Goal: Task Accomplishment & Management: Complete application form

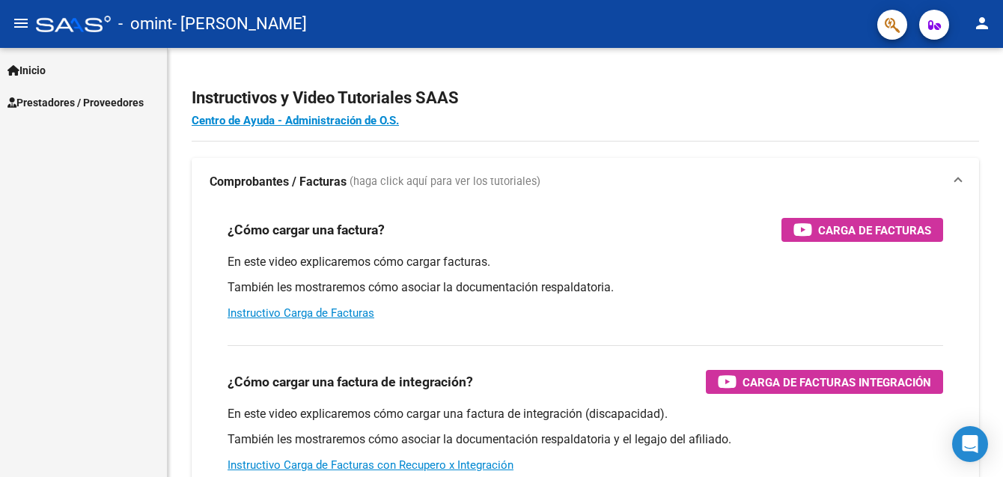
click at [55, 105] on span "Prestadores / Proveedores" at bounding box center [75, 102] width 136 height 16
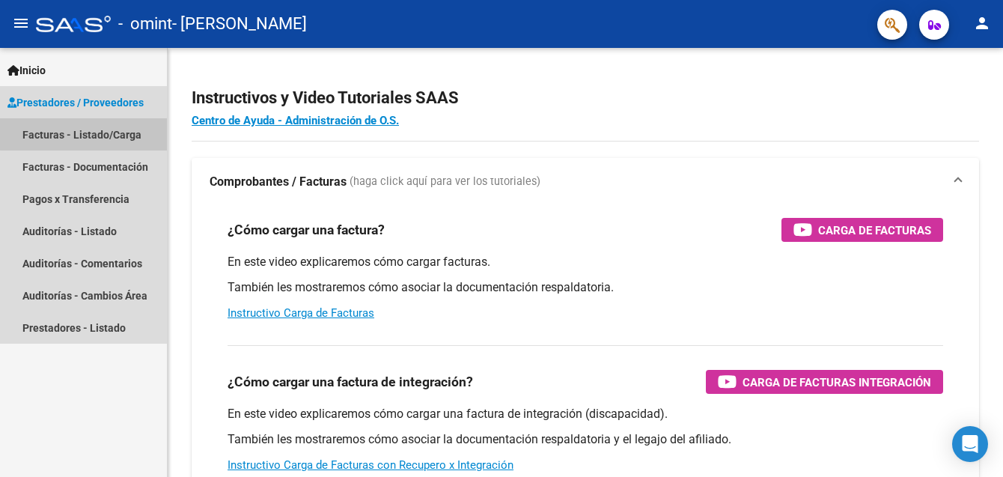
click at [85, 134] on link "Facturas - Listado/Carga" at bounding box center [83, 134] width 167 height 32
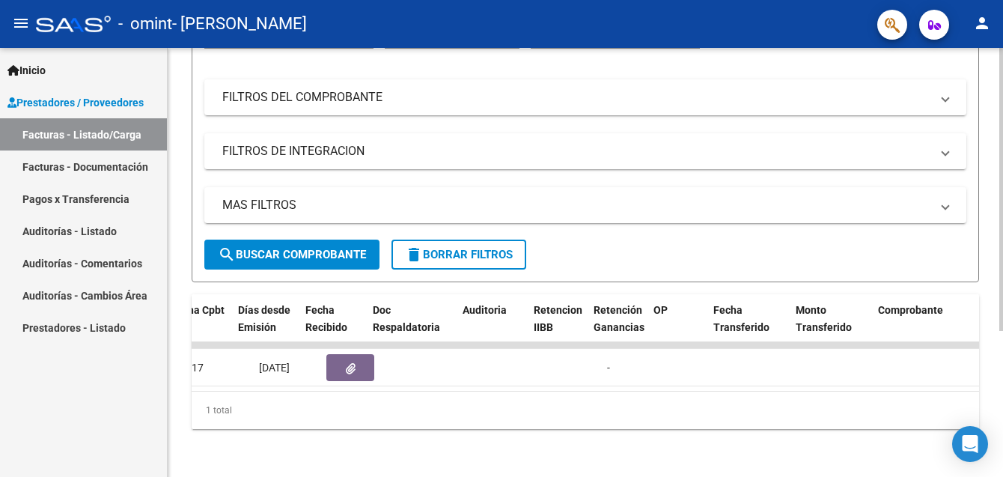
scroll to position [0, 799]
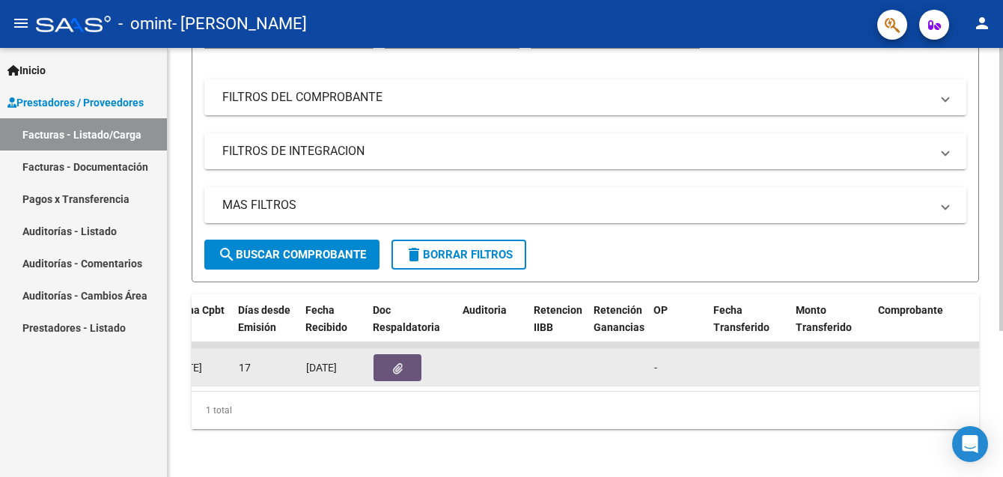
click at [388, 358] on button "button" at bounding box center [398, 367] width 48 height 27
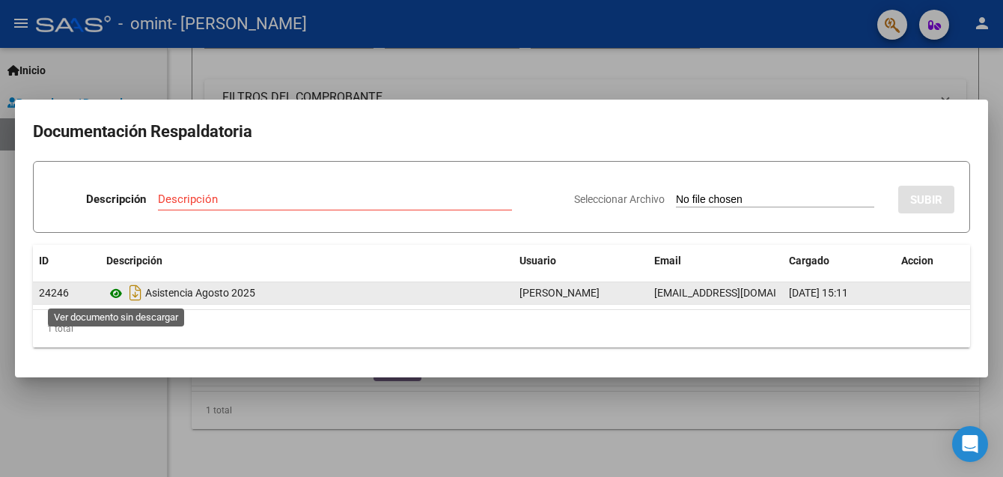
click at [115, 296] on icon at bounding box center [115, 293] width 19 height 18
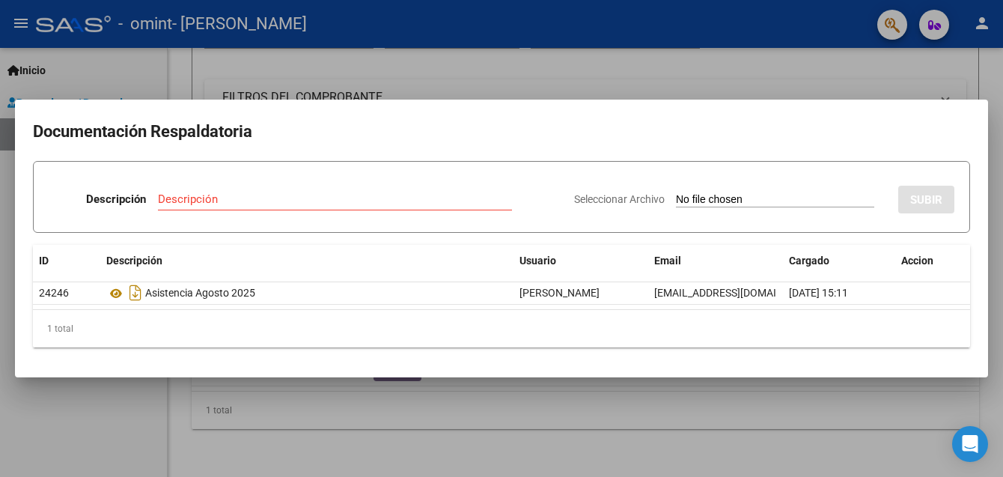
click at [628, 79] on div at bounding box center [501, 238] width 1003 height 477
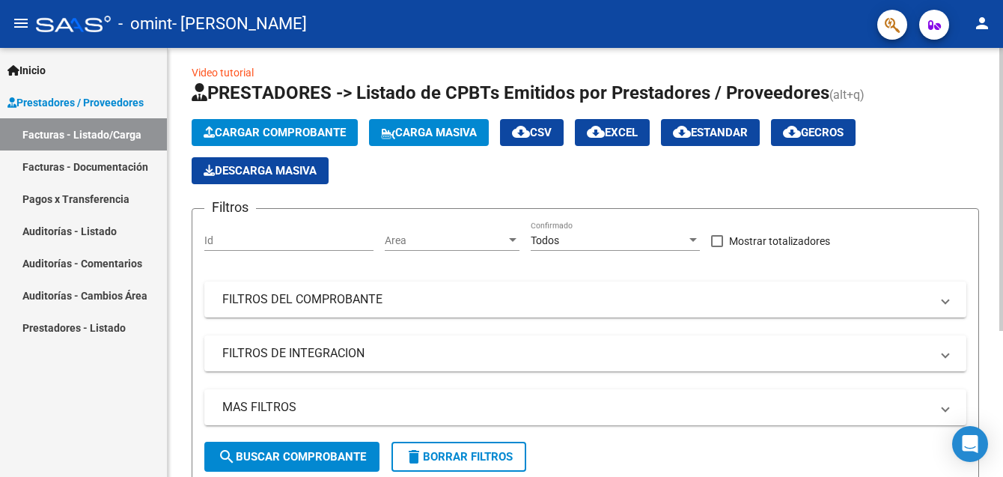
scroll to position [0, 0]
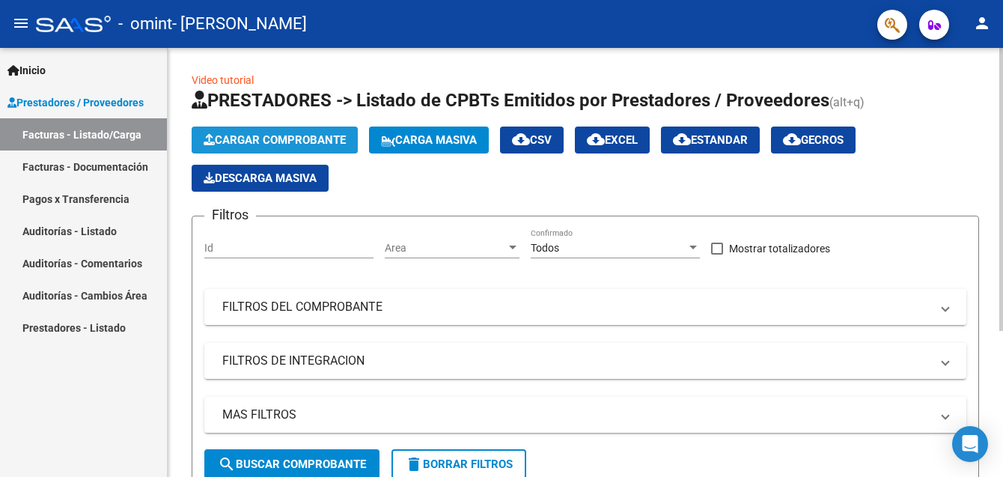
click at [286, 135] on span "Cargar Comprobante" at bounding box center [275, 139] width 142 height 13
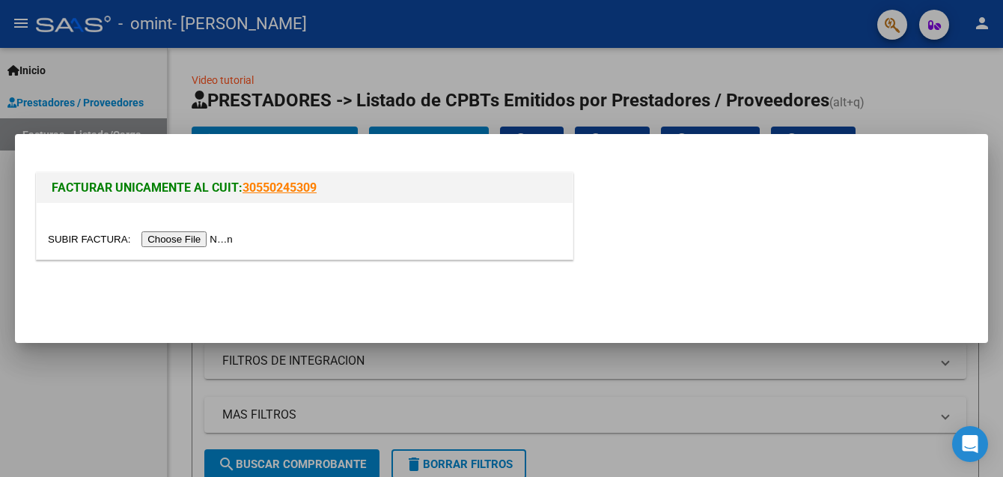
click at [164, 240] on input "file" at bounding box center [142, 239] width 189 height 16
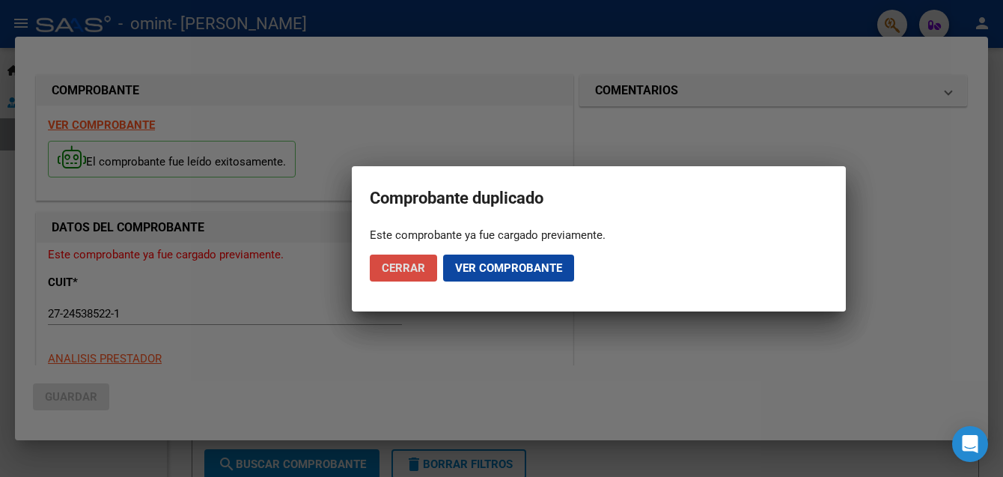
click at [403, 263] on span "Cerrar" at bounding box center [403, 267] width 43 height 13
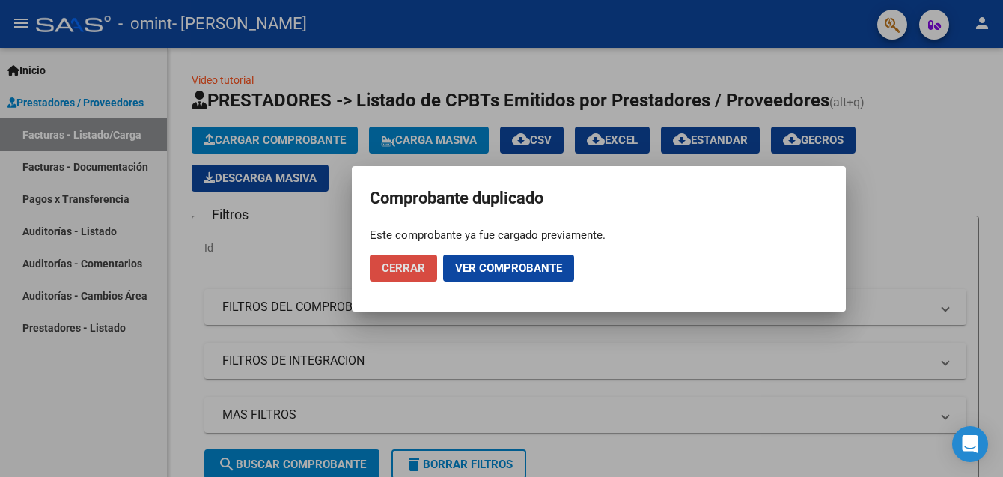
click at [403, 263] on span "Cerrar" at bounding box center [403, 267] width 43 height 13
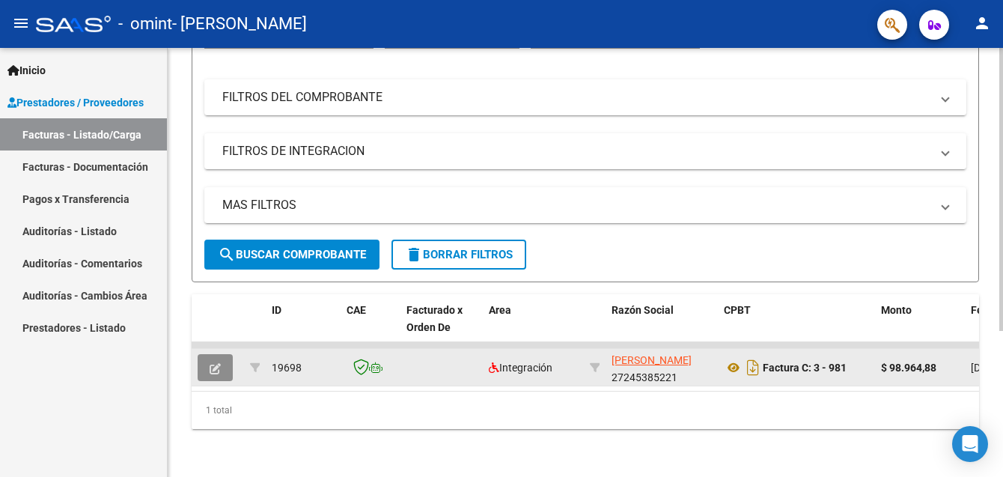
click at [214, 365] on button "button" at bounding box center [215, 367] width 35 height 27
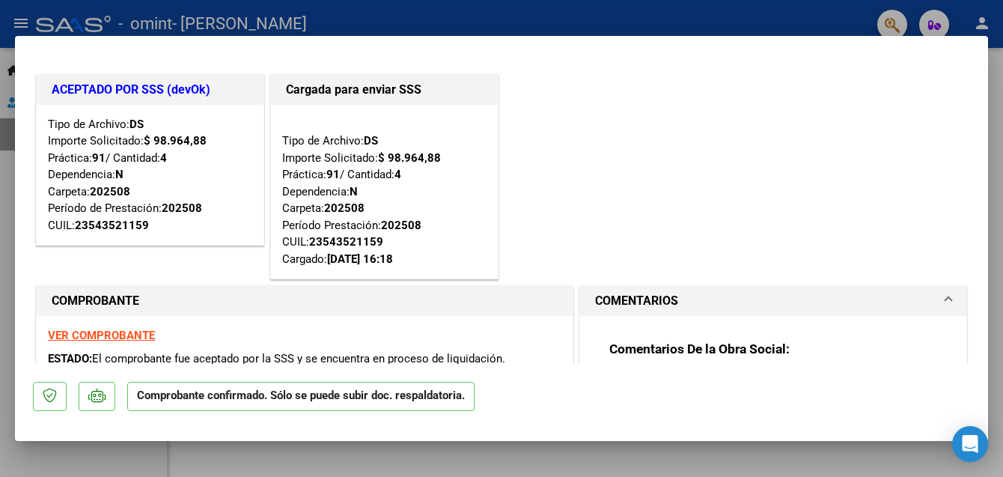
click at [714, 108] on div "ACEPTADO POR SSS (devOk) Tipo de Archivo: DS Importe Solicitado: $ 98.964,88 Pr…" at bounding box center [501, 177] width 937 height 212
click at [59, 19] on div at bounding box center [501, 238] width 1003 height 477
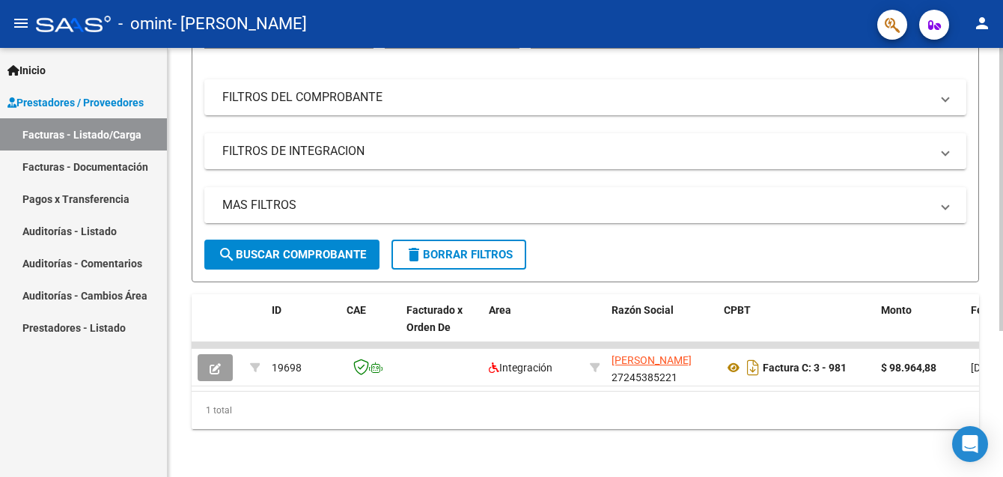
scroll to position [221, 0]
click at [971, 440] on icon "Open Intercom Messenger" at bounding box center [969, 443] width 17 height 19
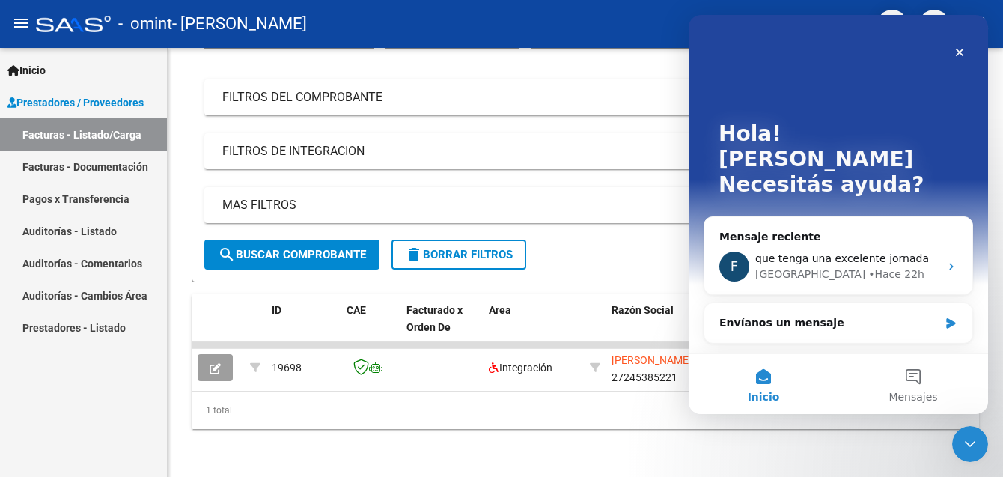
scroll to position [0, 0]
click at [741, 315] on div "Envíanos un mensaje" at bounding box center [828, 323] width 219 height 16
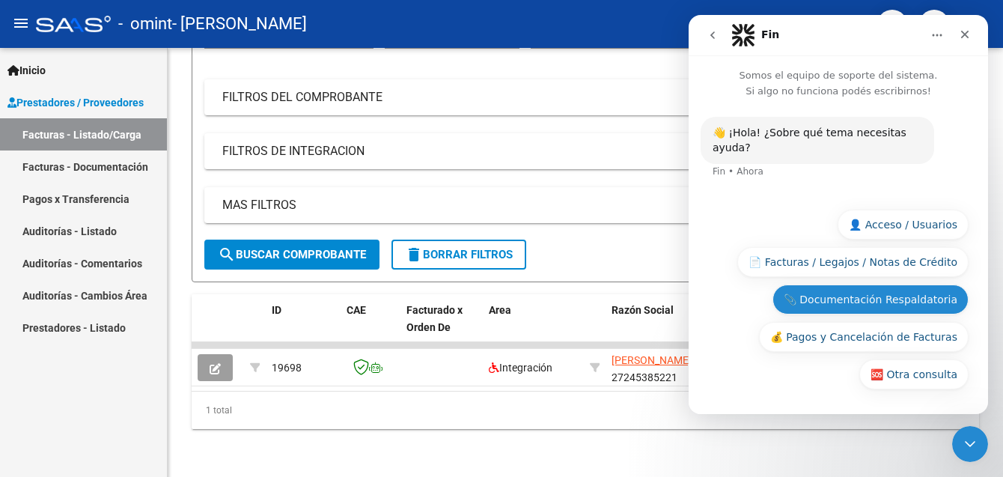
click at [878, 300] on button "📎 Documentación Respaldatoria" at bounding box center [871, 299] width 196 height 30
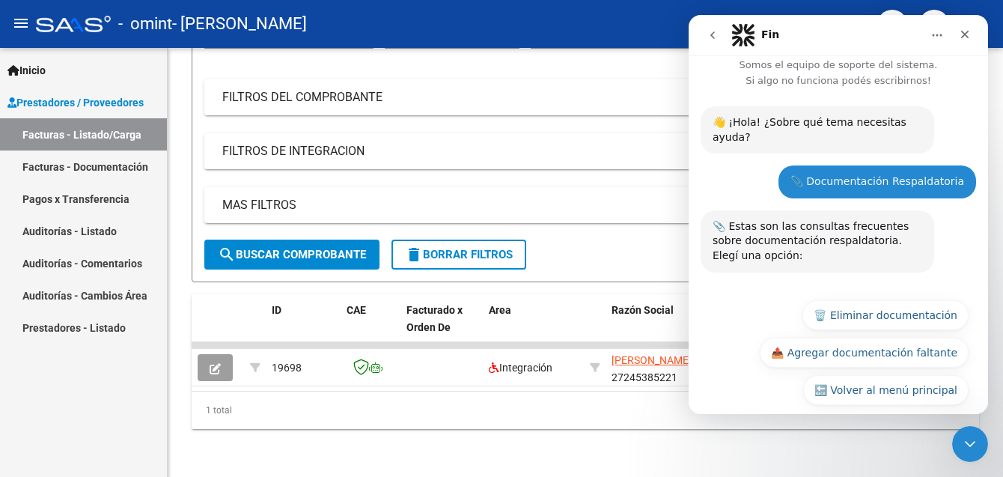
scroll to position [11, 0]
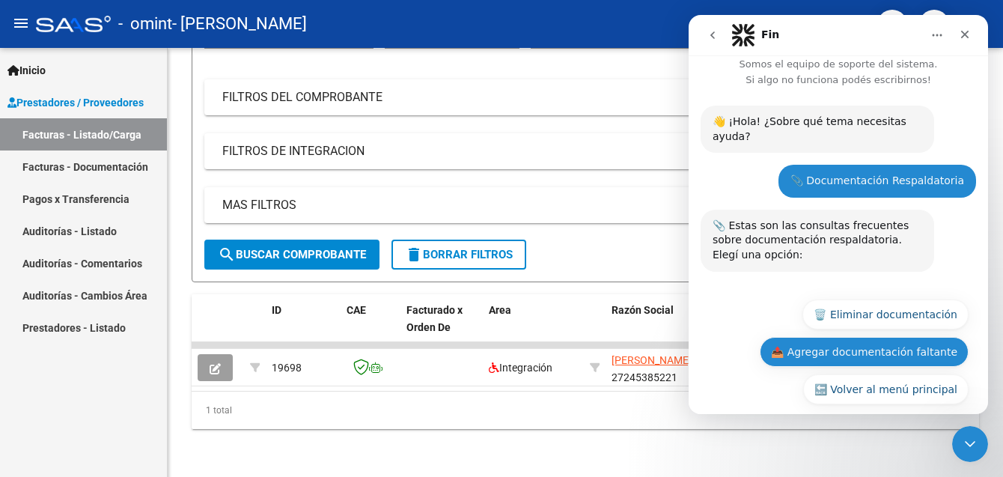
click at [845, 345] on button "📤 Agregar documentación faltante" at bounding box center [864, 352] width 209 height 30
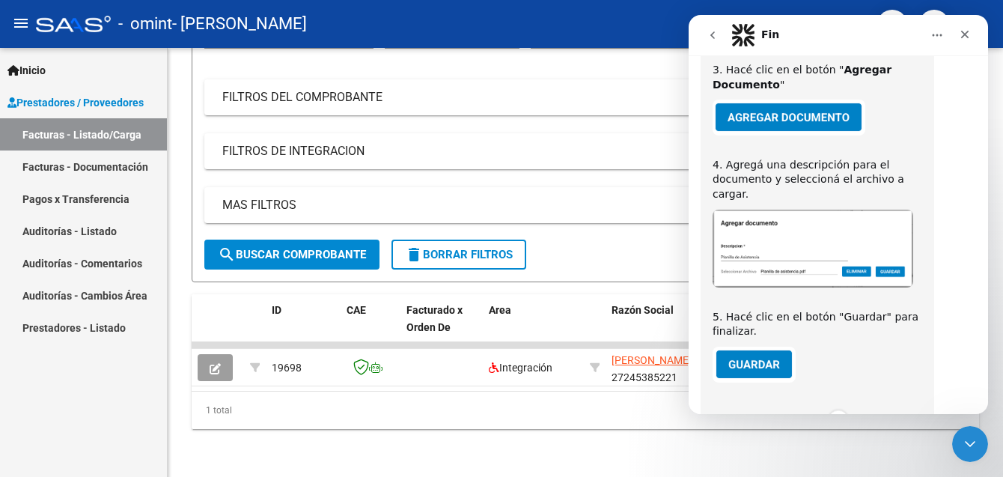
scroll to position [713, 0]
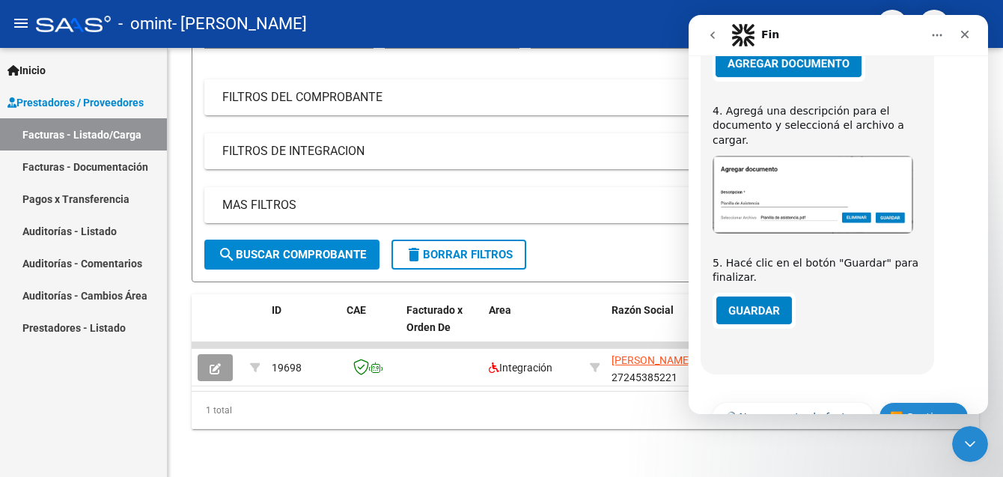
click at [915, 402] on button "⏭️ Continuar" at bounding box center [924, 417] width 90 height 30
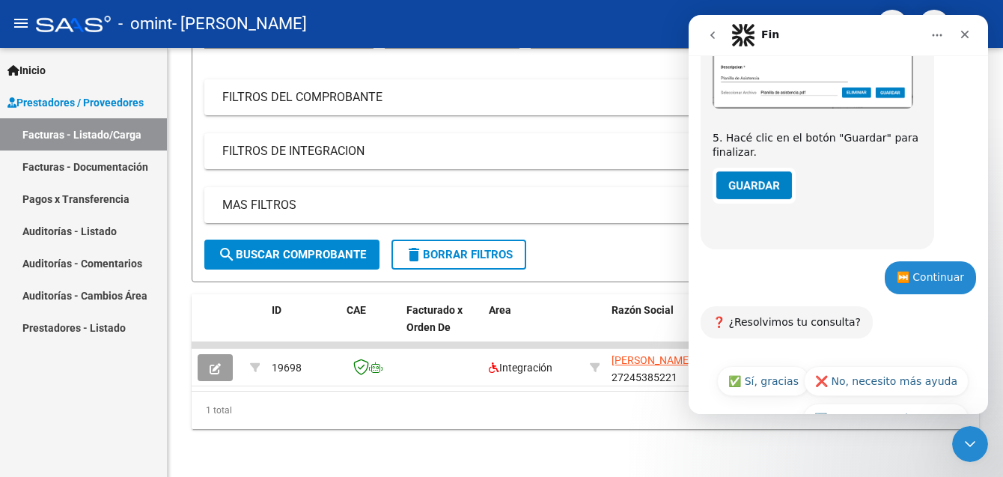
scroll to position [839, 0]
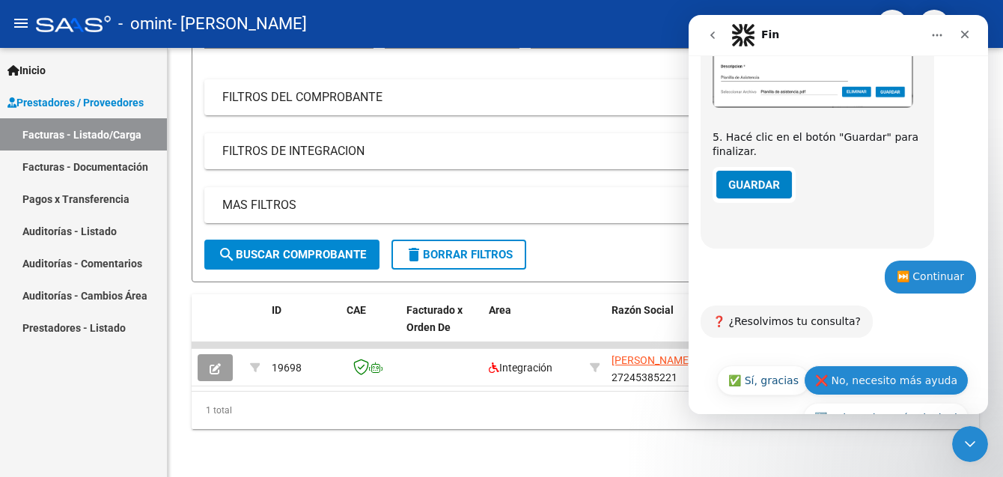
click at [876, 365] on button "❌ No, necesito más ayuda" at bounding box center [886, 380] width 165 height 30
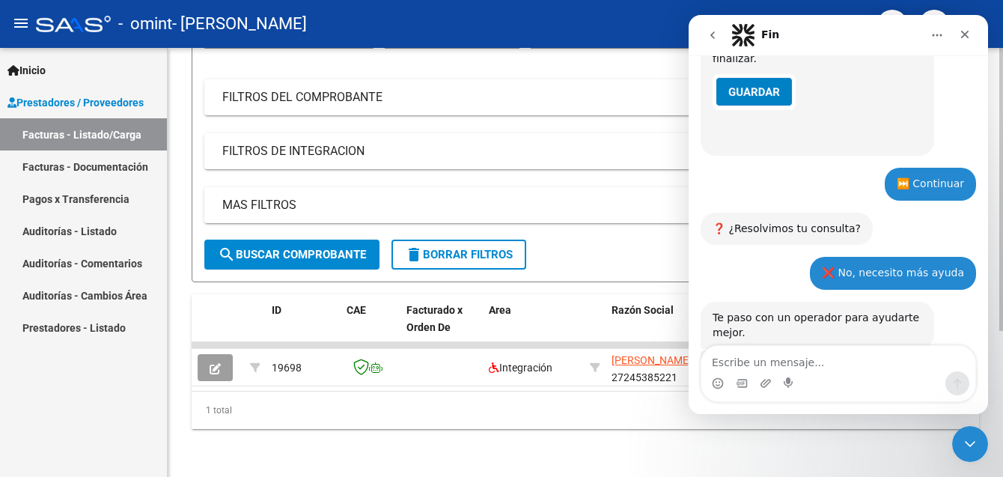
scroll to position [986, 0]
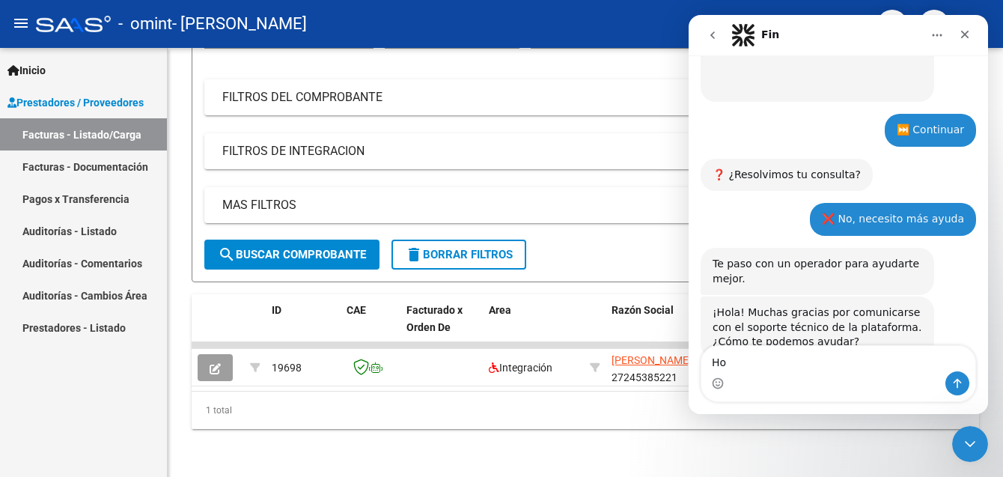
click at [734, 367] on textarea "Hopl" at bounding box center [838, 358] width 274 height 25
click at [734, 362] on textarea "Hola,laplanilla de asistencia" at bounding box center [838, 358] width 274 height 25
click at [737, 362] on textarea "Hola,laplanilla de asistencia" at bounding box center [838, 358] width 274 height 25
click at [754, 369] on textarea "Hola, a laplanilla de asistencia" at bounding box center [838, 358] width 274 height 25
click at [865, 362] on textarea "Hola, a la planilla de asistencia" at bounding box center [838, 358] width 274 height 25
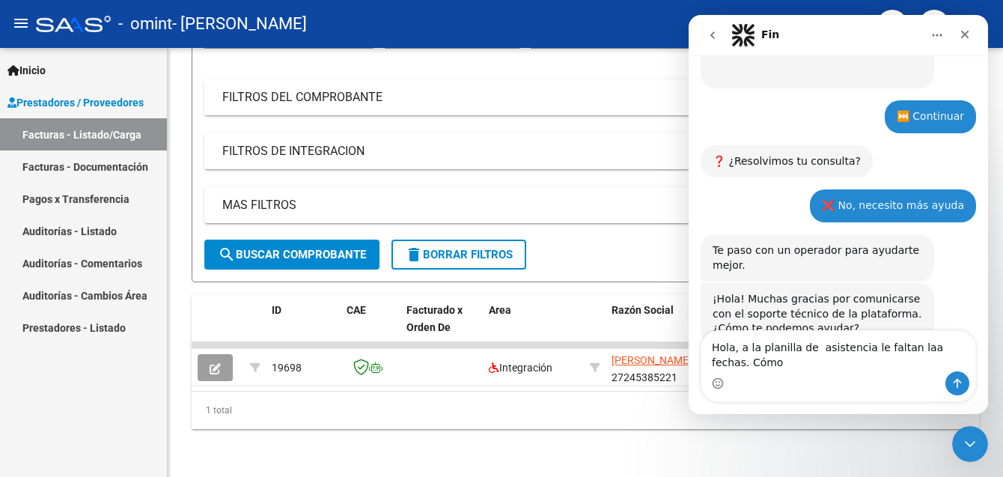
scroll to position [1001, 0]
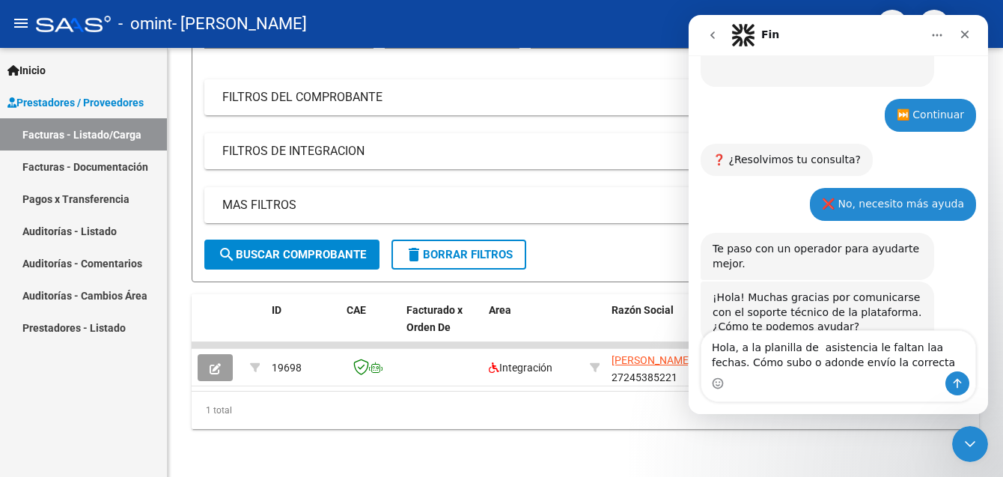
type textarea "Hola, a la planilla de asistencia le faltan laa fechas. Cómo subo o adonde enví…"
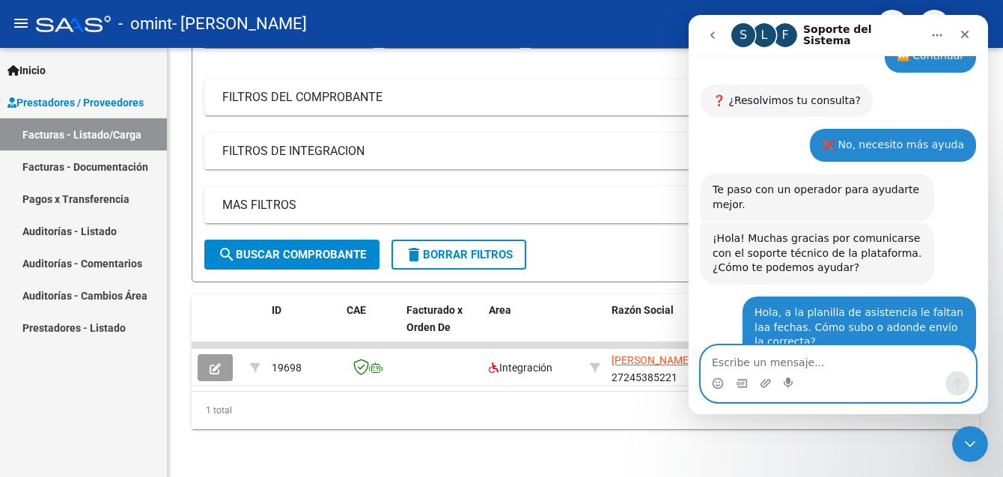
scroll to position [1134, 0]
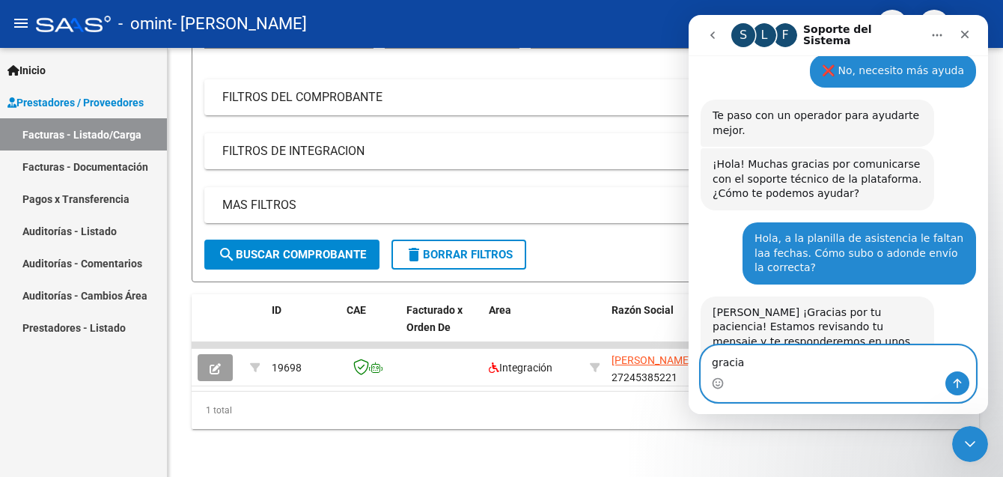
type textarea "gracias"
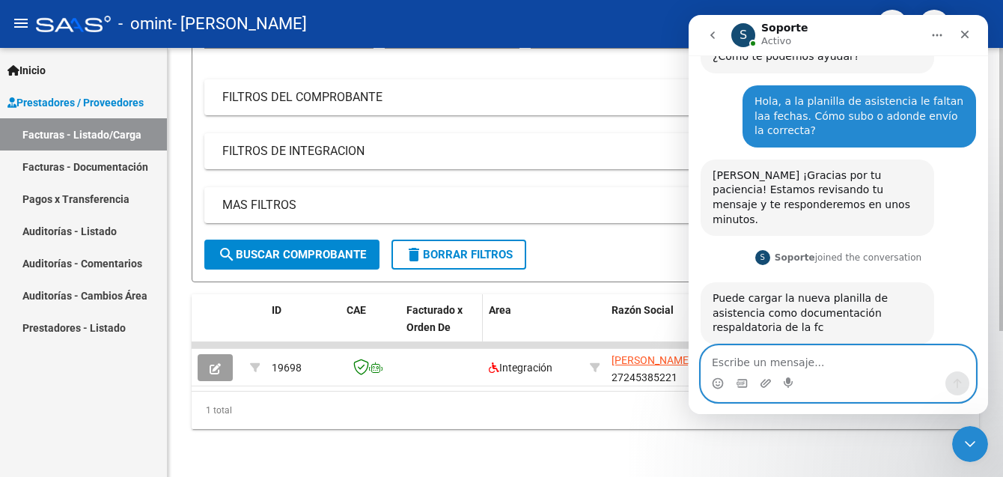
scroll to position [1273, 0]
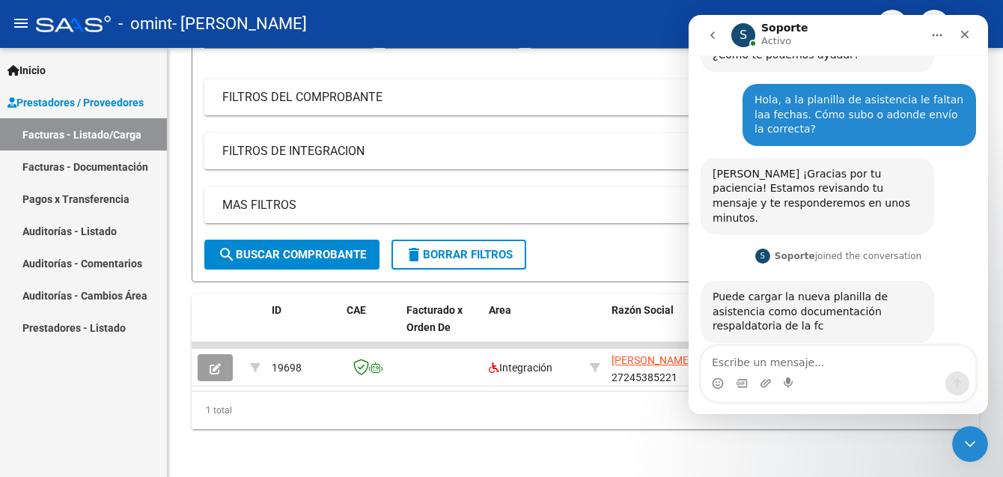
click at [75, 106] on span "Prestadores / Proveedores" at bounding box center [75, 102] width 136 height 16
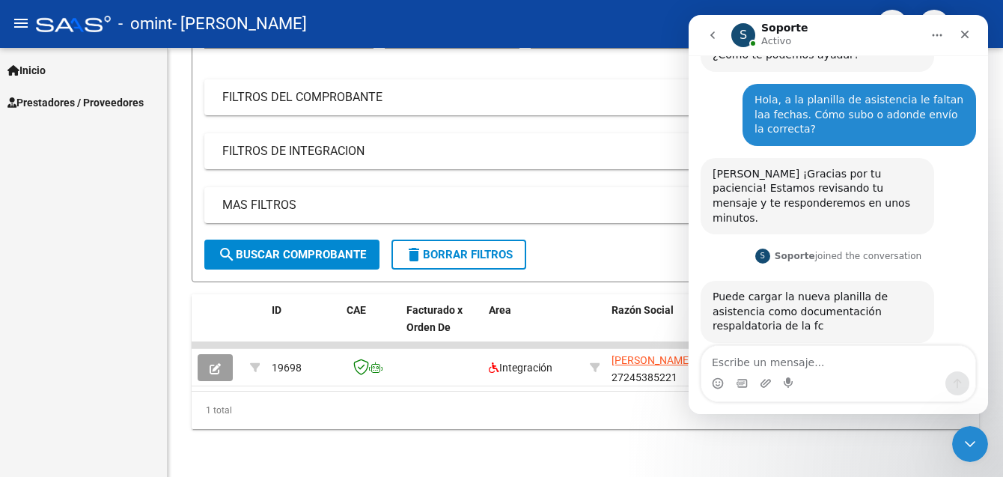
click at [930, 43] on button "Inicio" at bounding box center [937, 35] width 28 height 28
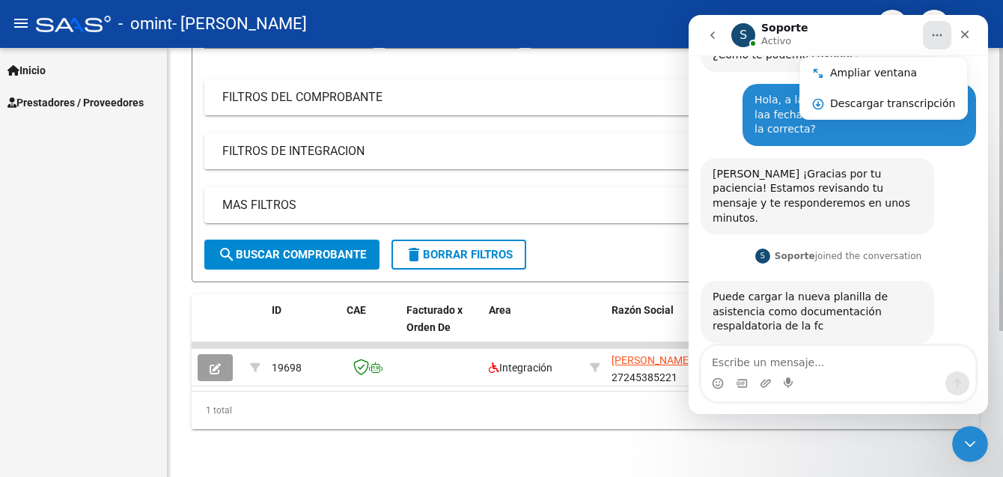
click at [662, 89] on mat-panel-title "FILTROS DEL COMPROBANTE" at bounding box center [576, 97] width 708 height 16
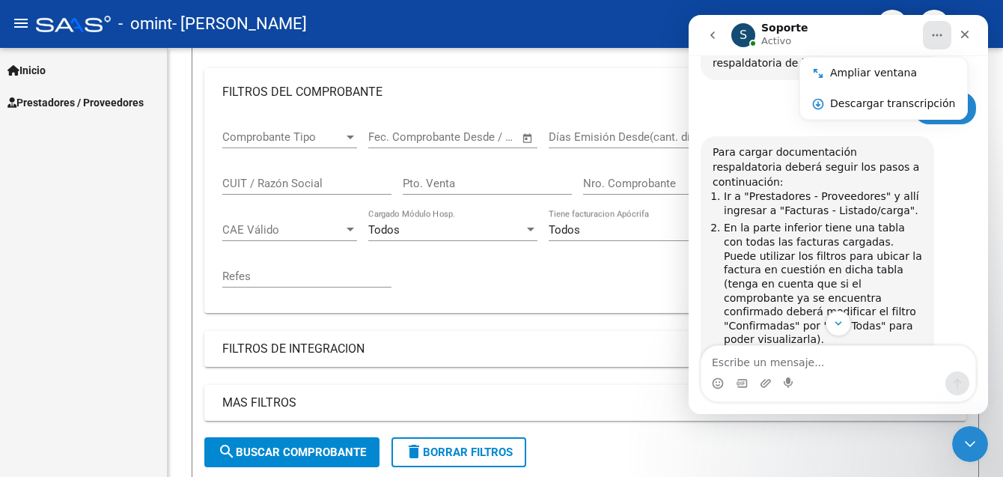
scroll to position [1535, 0]
click at [961, 200] on div "Para cargar documentación respaldatoria deberá seguir los pasos a continuación:…" at bounding box center [838, 324] width 275 height 374
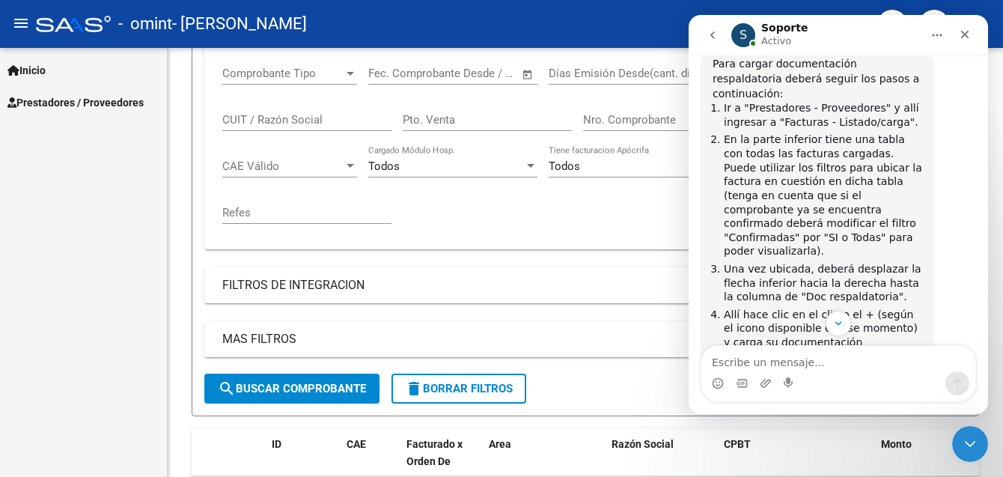
scroll to position [1627, 0]
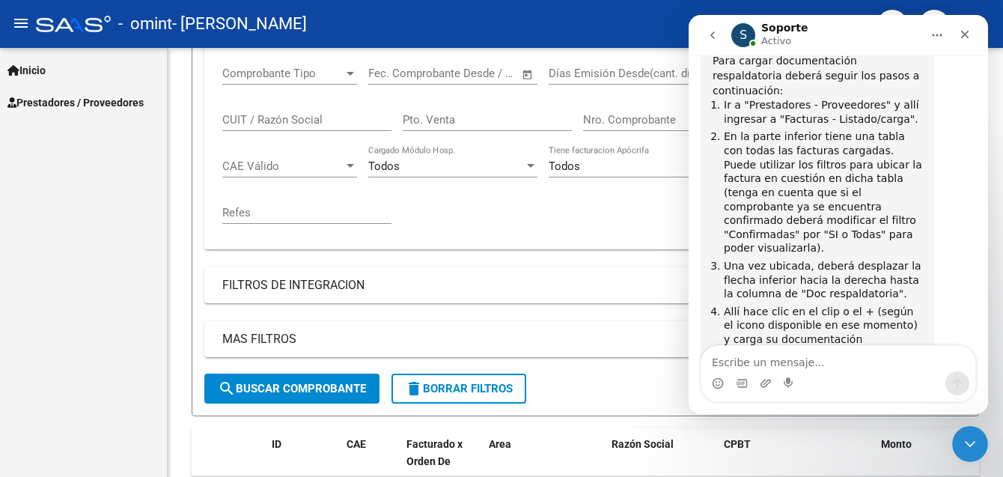
click at [55, 100] on span "Prestadores / Proveedores" at bounding box center [75, 102] width 136 height 16
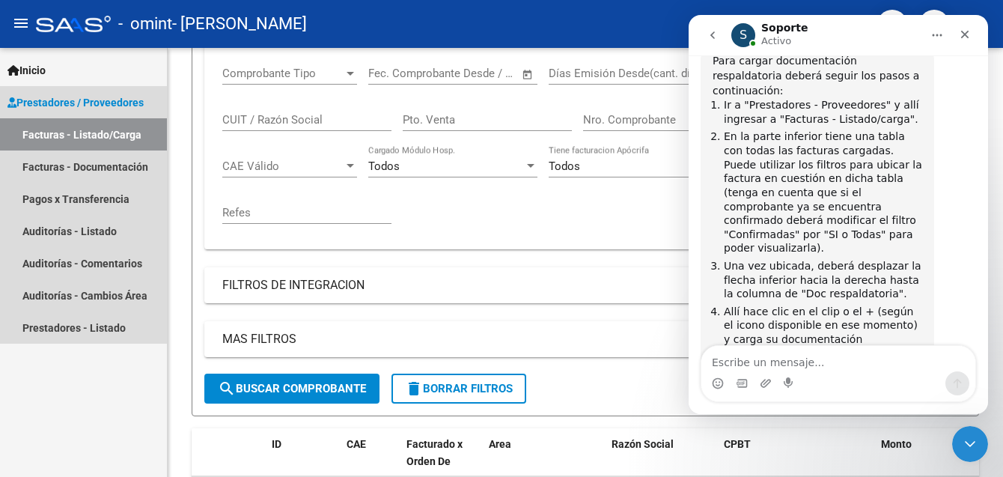
click at [84, 135] on link "Facturas - Listado/Carga" at bounding box center [83, 134] width 167 height 32
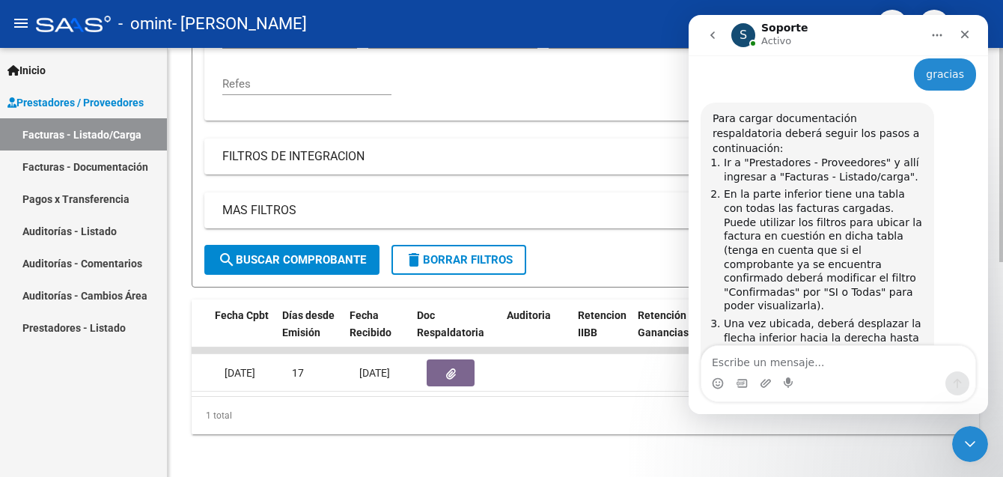
scroll to position [0, 755]
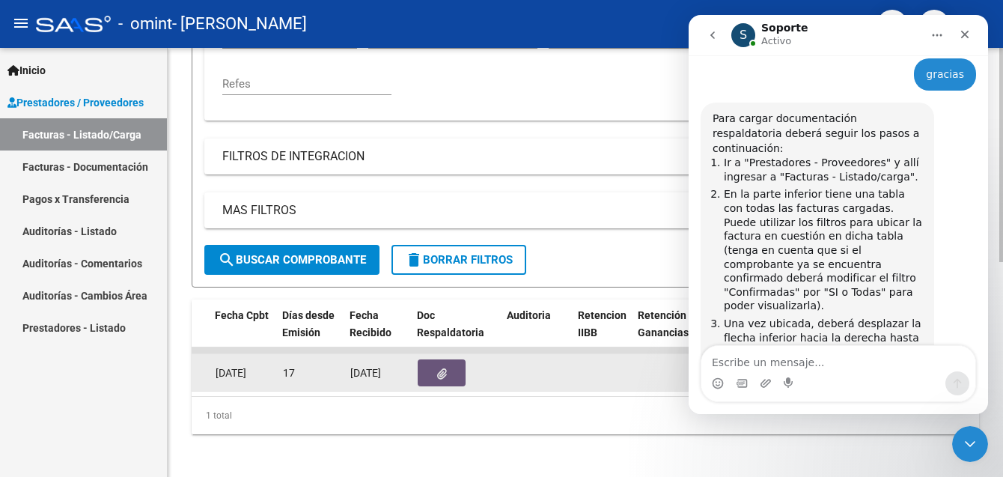
click at [454, 375] on button "button" at bounding box center [442, 372] width 48 height 27
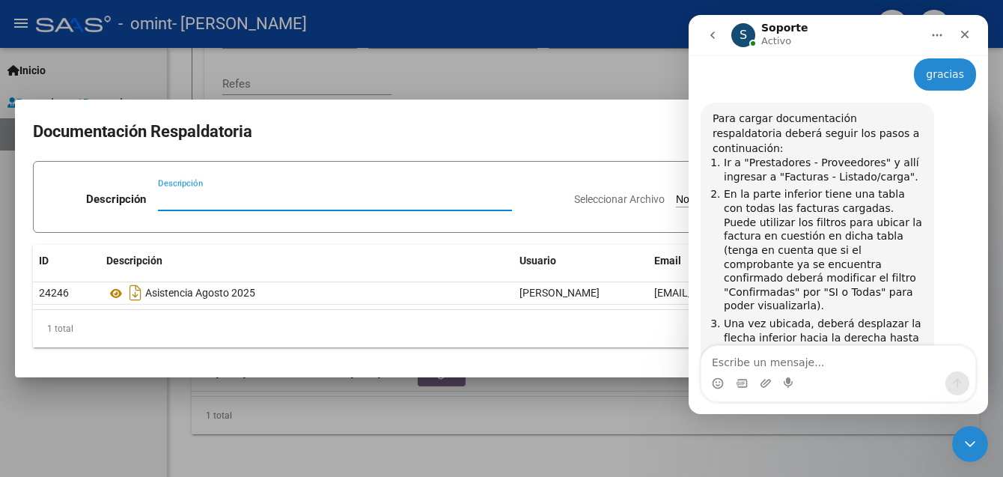
scroll to position [1627, 0]
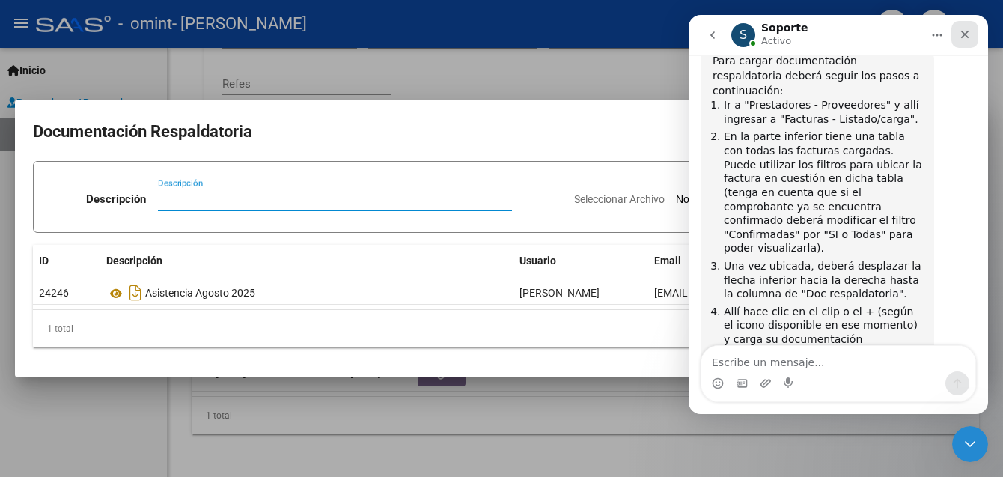
click at [963, 43] on div "Cerrar" at bounding box center [964, 34] width 27 height 27
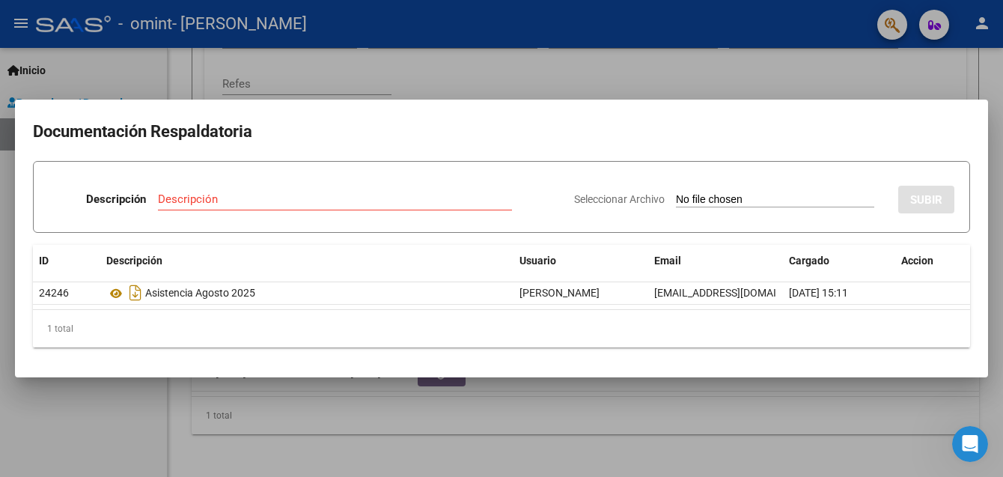
click at [638, 199] on span "Seleccionar Archivo" at bounding box center [619, 199] width 91 height 12
click at [676, 199] on input "Seleccionar Archivo" at bounding box center [775, 200] width 198 height 14
type input "C:\fakepath\ASISTENCIA [DATE] [PERSON_NAME].pdf"
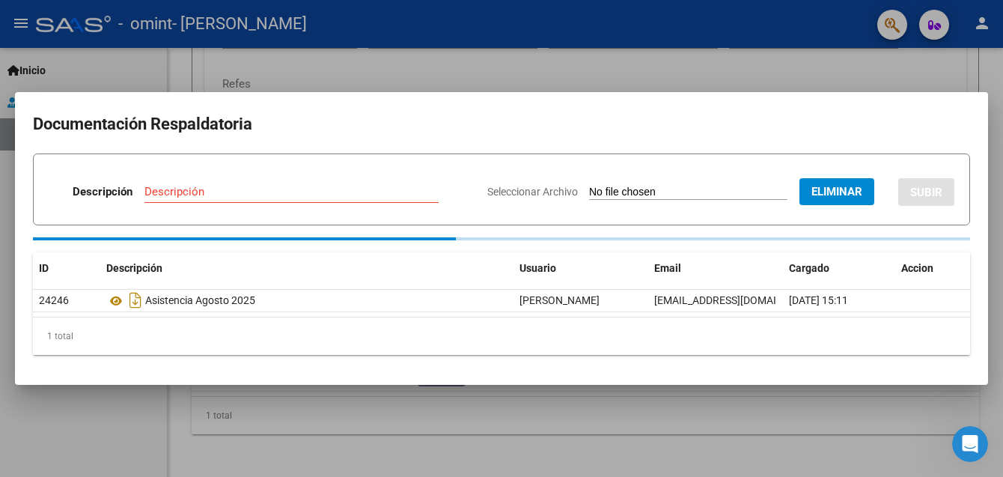
scroll to position [1569, 0]
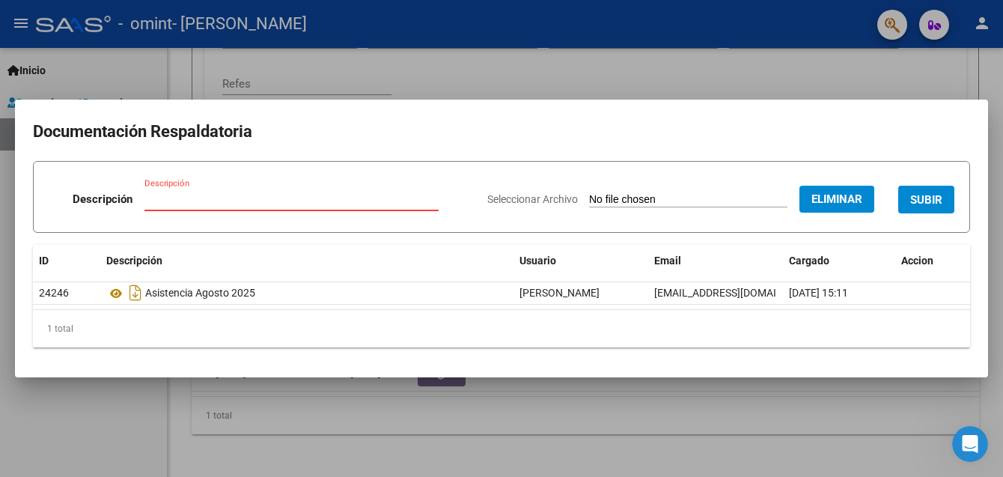
click at [176, 201] on input "Descripción" at bounding box center [291, 198] width 294 height 13
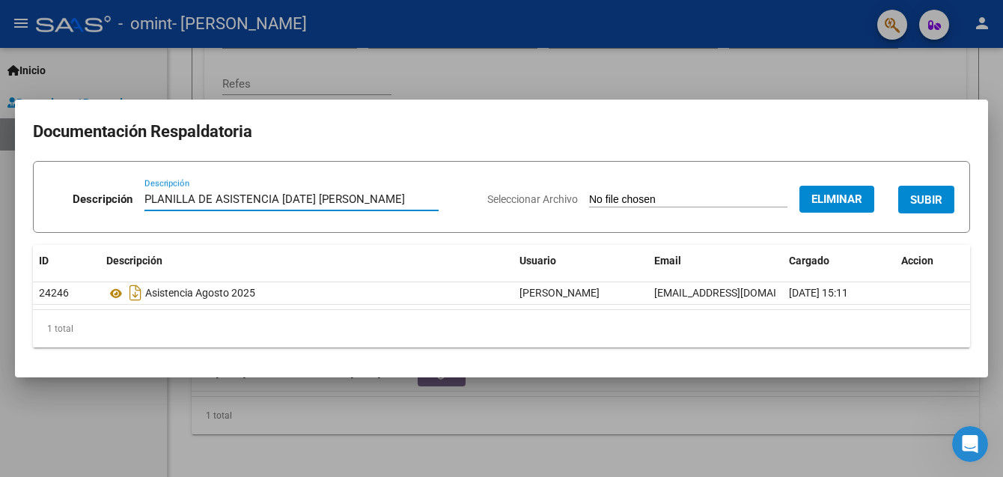
type input "PLANILLA DE ASISTENCIA [DATE] [PERSON_NAME]"
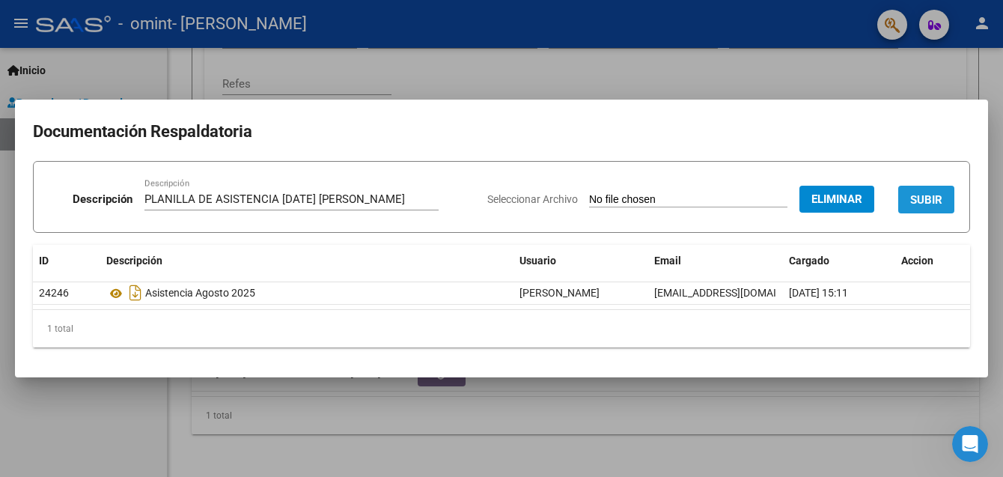
click at [917, 207] on button "SUBIR" at bounding box center [926, 200] width 56 height 28
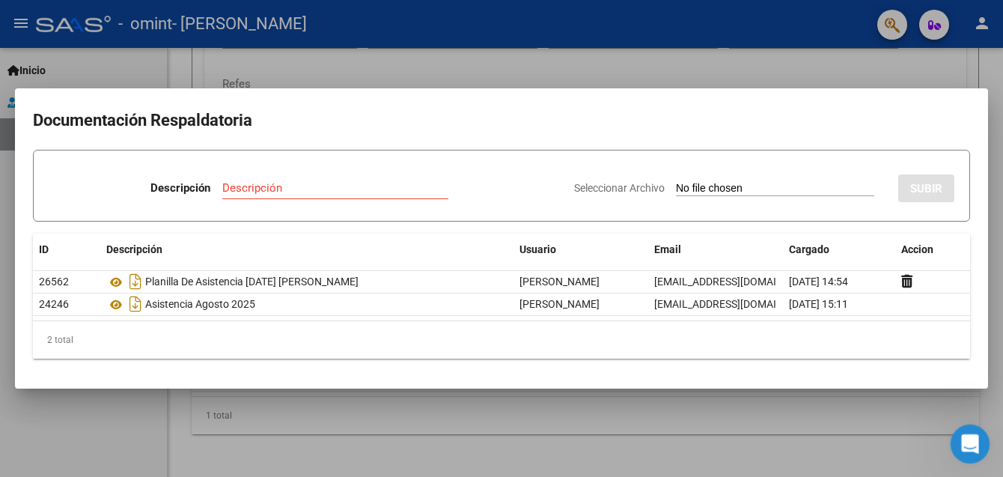
click at [966, 436] on icon "Abrir Intercom Messenger" at bounding box center [968, 442] width 25 height 25
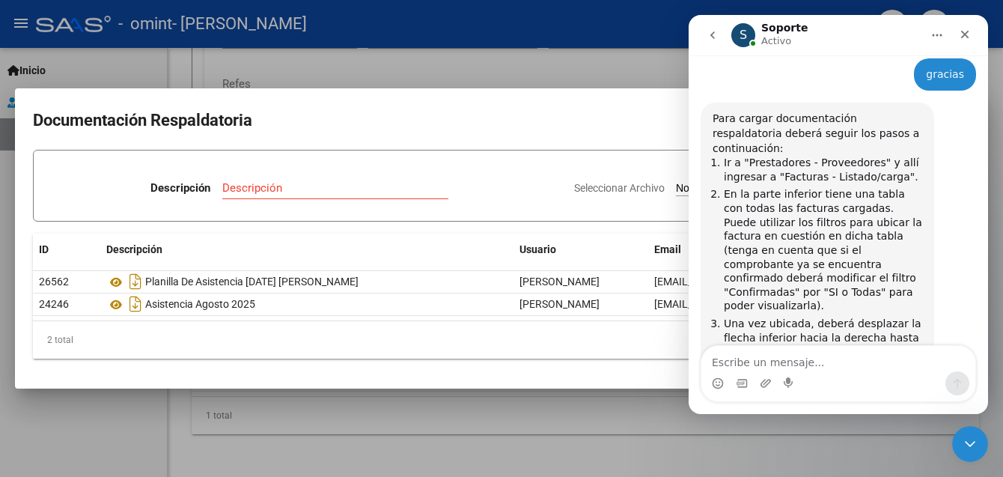
click at [817, 353] on textarea "Escribe un mensaje..." at bounding box center [838, 358] width 274 height 25
type textarea "Mil gracias!!!!"
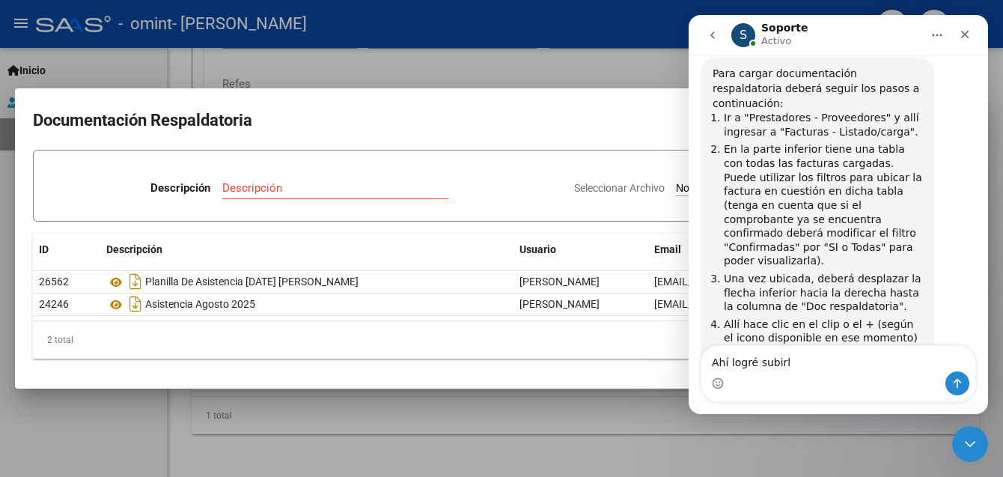
type textarea "Ahí logré subirla"
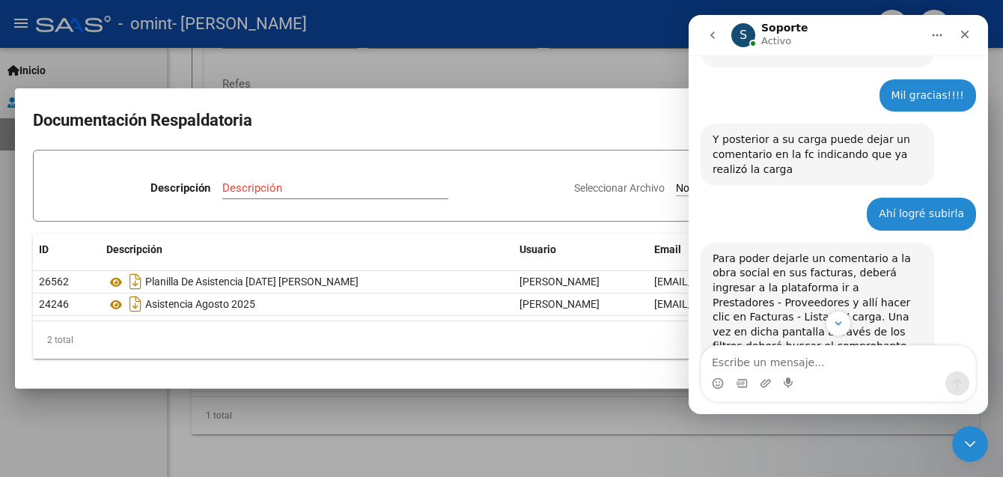
scroll to position [1992, 0]
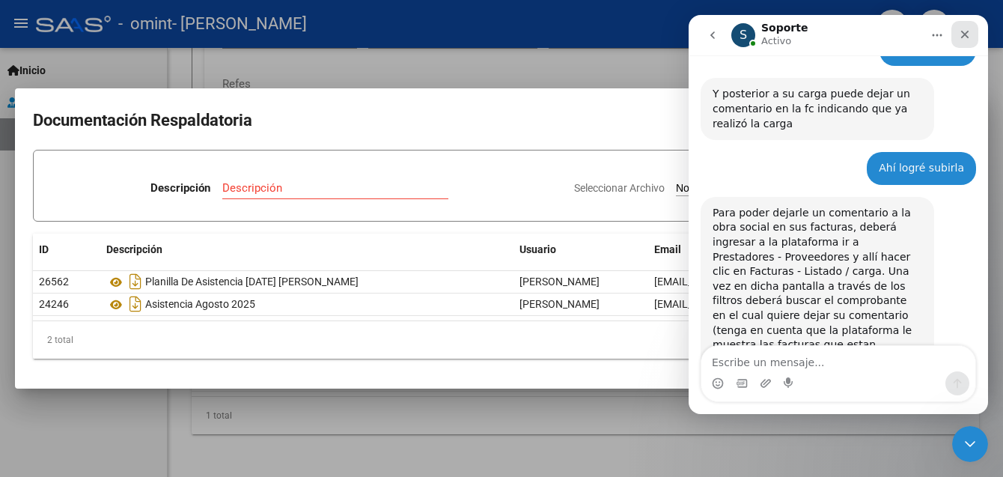
click at [969, 32] on icon "Cerrar" at bounding box center [965, 34] width 12 height 12
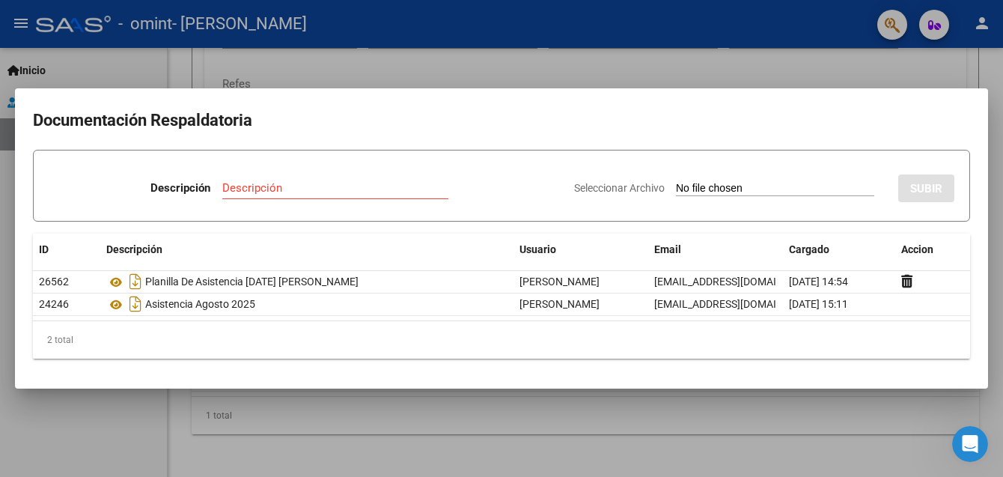
click at [269, 386] on mat-dialog-container "Documentación Respaldatoria Descripción Descripción Seleccionar Archivo SUBIR I…" at bounding box center [501, 238] width 973 height 300
click at [457, 102] on mat-dialog-container "Documentación Respaldatoria Descripción Descripción Seleccionar Archivo SUBIR I…" at bounding box center [501, 238] width 973 height 300
click at [474, 88] on mat-dialog-container "Documentación Respaldatoria Descripción Descripción Seleccionar Archivo SUBIR I…" at bounding box center [501, 238] width 973 height 300
click at [683, 448] on div at bounding box center [501, 238] width 1003 height 477
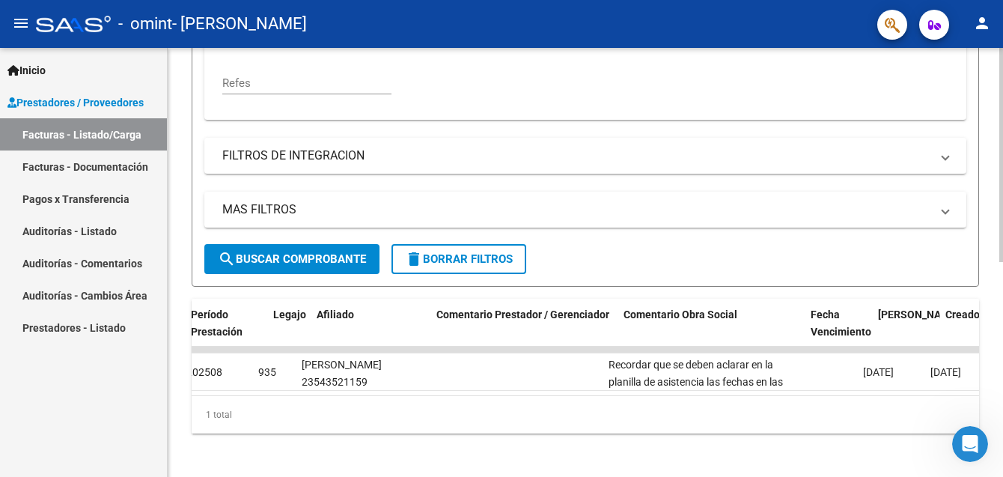
scroll to position [0, 1926]
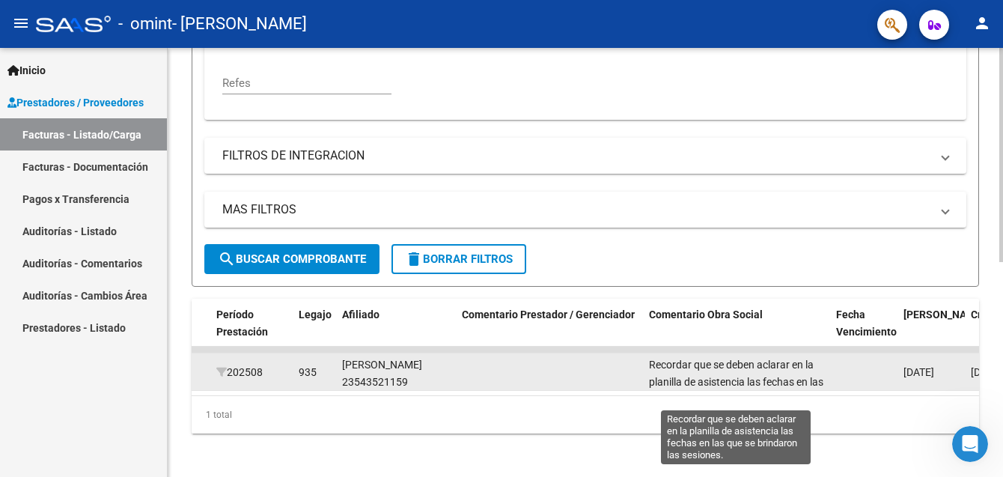
click at [695, 378] on span "Recordar que se deben aclarar en la planilla de asistencia las fechas en las qu…" at bounding box center [736, 382] width 174 height 46
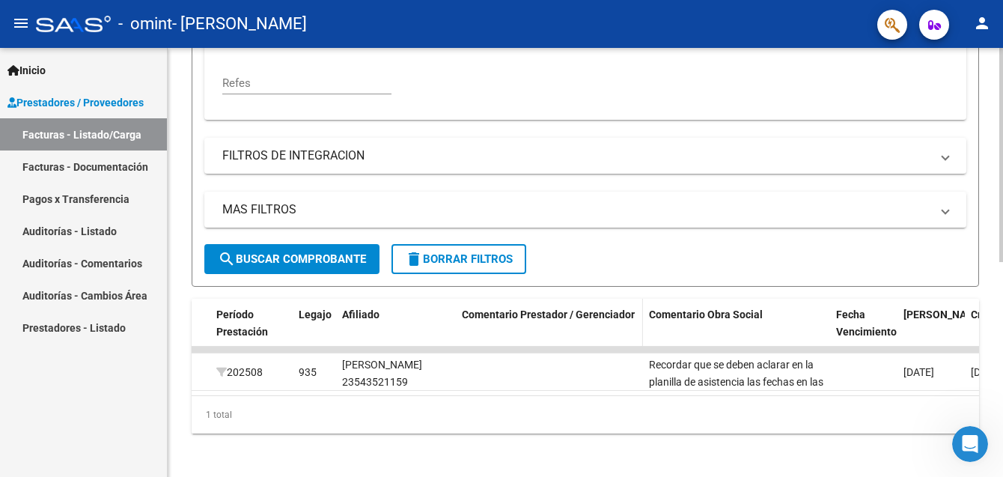
click at [531, 318] on span "Comentario Prestador / Gerenciador" at bounding box center [548, 314] width 173 height 12
click at [466, 332] on span at bounding box center [466, 331] width 9 height 10
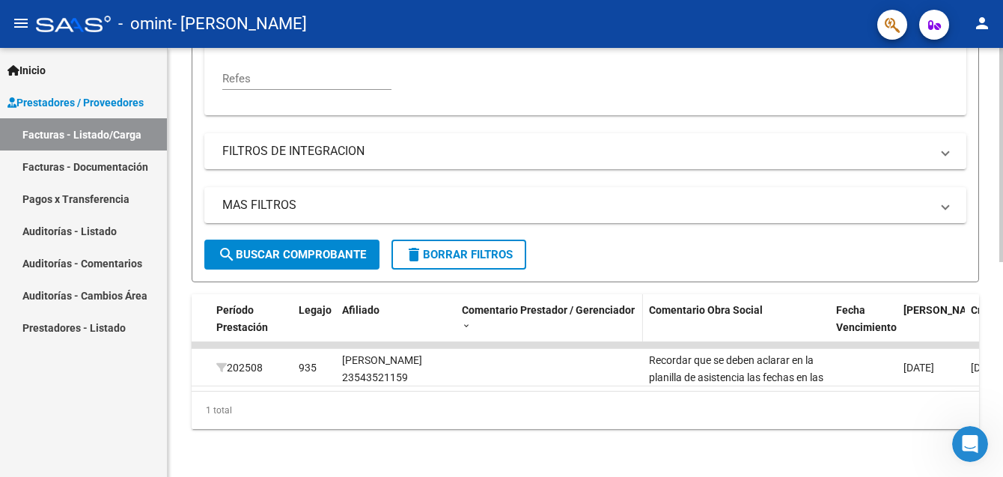
scroll to position [430, 0]
click at [551, 304] on span "Comentario Prestador / Gerenciador" at bounding box center [548, 310] width 173 height 12
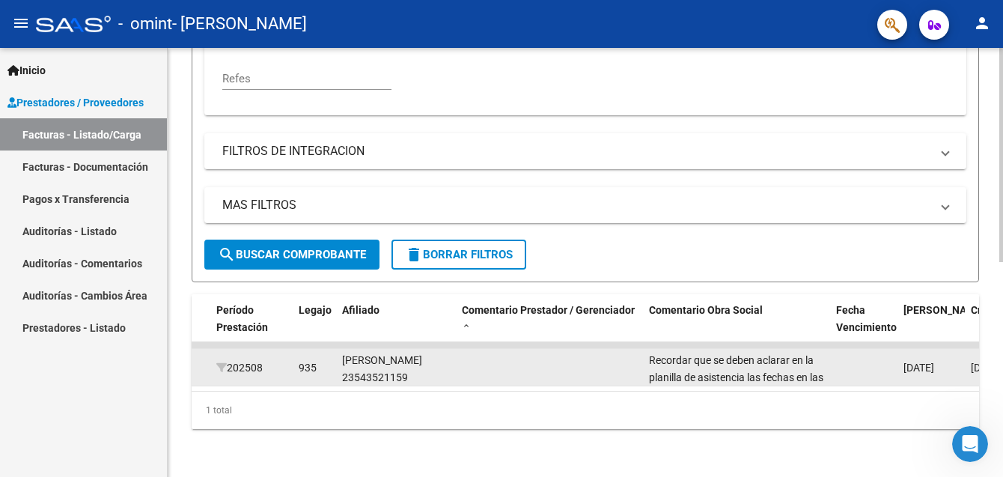
click at [547, 352] on datatable-body-cell at bounding box center [549, 367] width 187 height 37
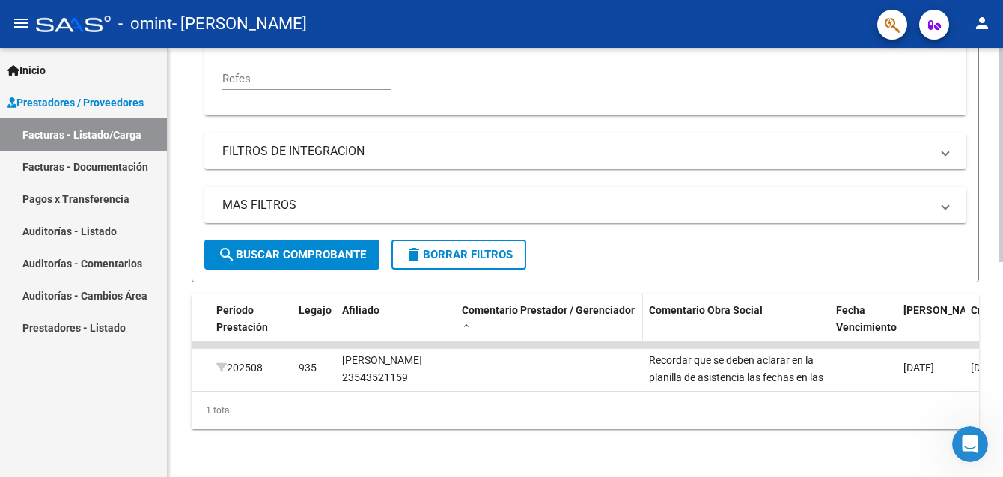
click at [469, 321] on span at bounding box center [466, 326] width 9 height 10
drag, startPoint x: 968, startPoint y: 433, endPoint x: 1793, endPoint y: 829, distance: 915.3
click at [968, 431] on icon "Abrir Intercom Messenger" at bounding box center [968, 442] width 25 height 25
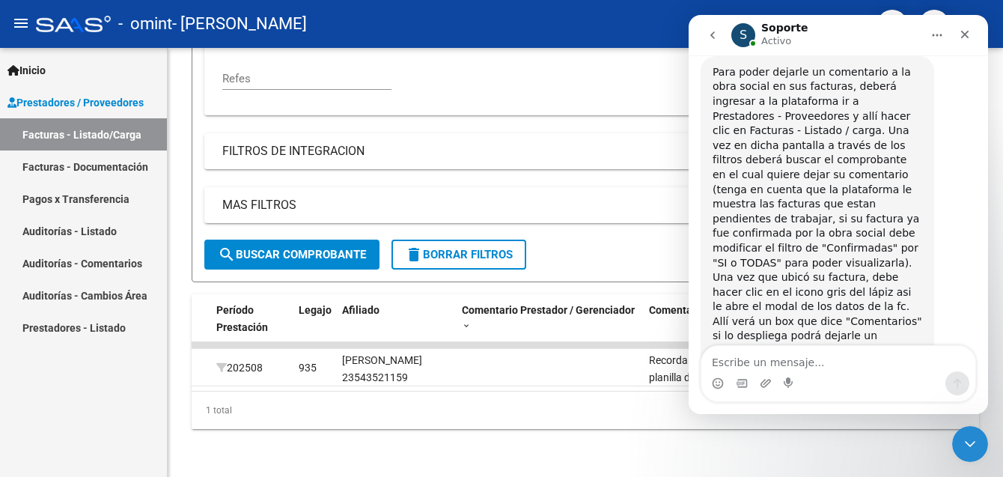
scroll to position [2133, 0]
click at [555, 304] on span "Comentario Prestador / Gerenciador" at bounding box center [548, 310] width 173 height 12
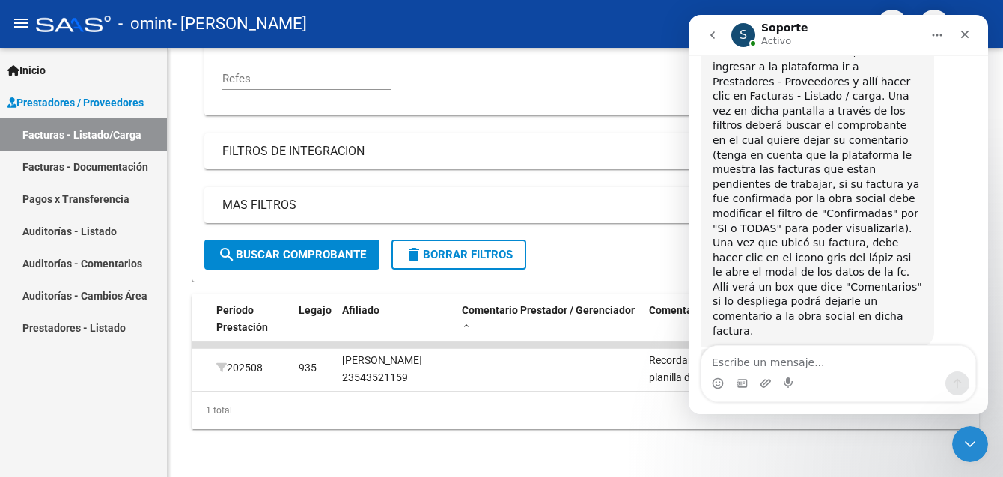
scroll to position [2109, 0]
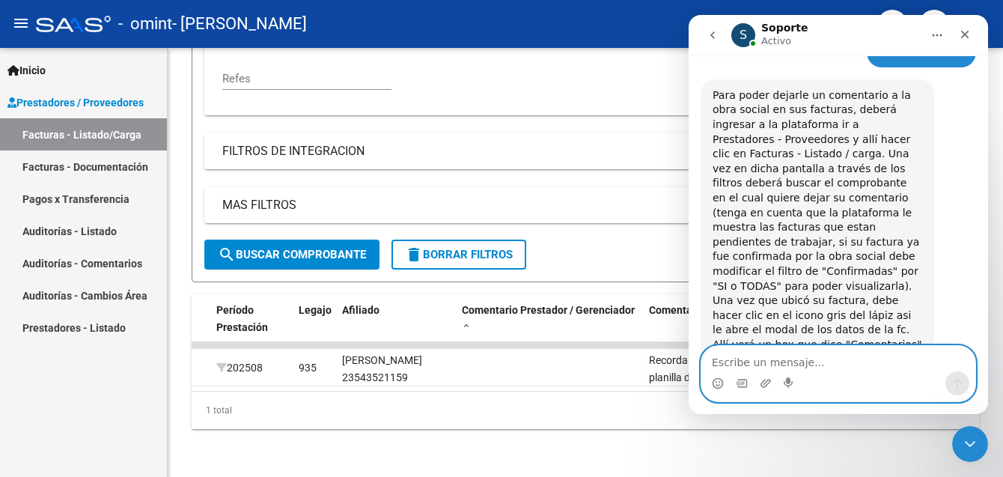
click at [770, 366] on textarea "Escribe un mensaje..." at bounding box center [838, 358] width 274 height 25
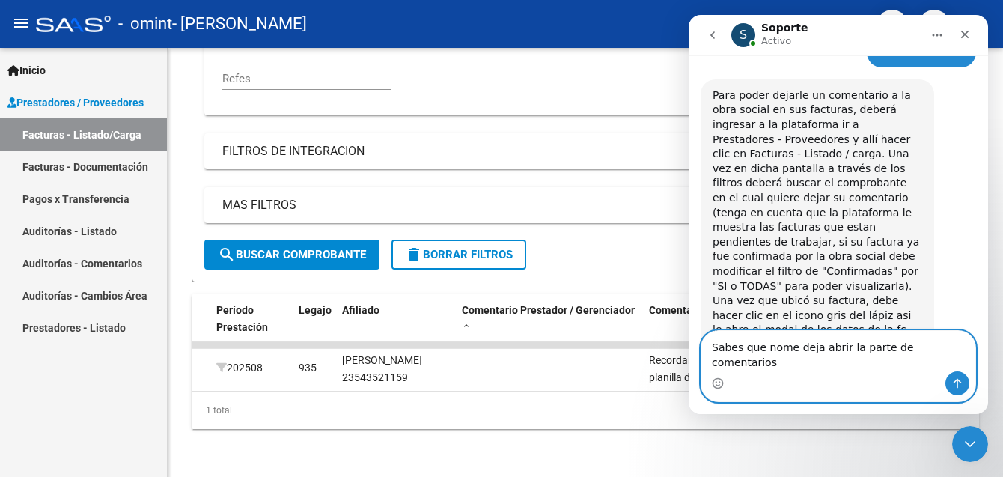
type textarea "Sabes que nome deja abrir la parte de comentarios?"
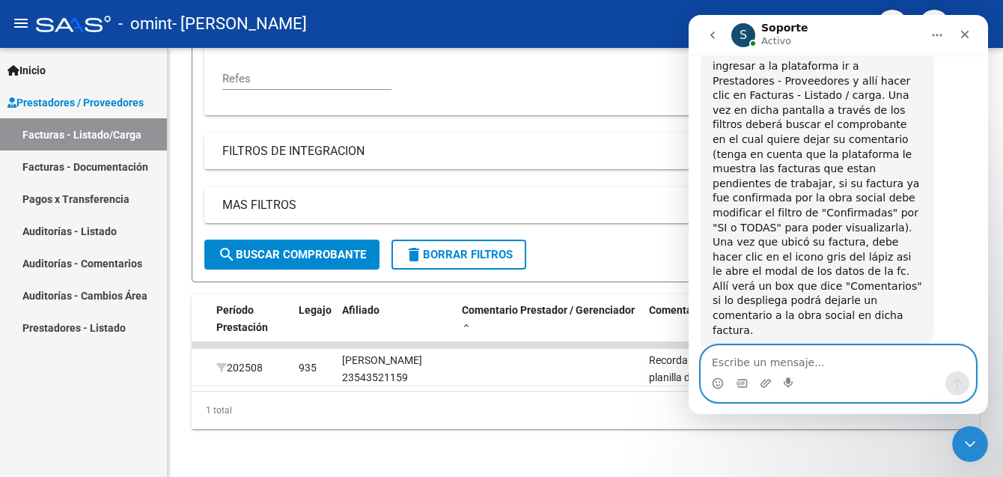
scroll to position [2169, 0]
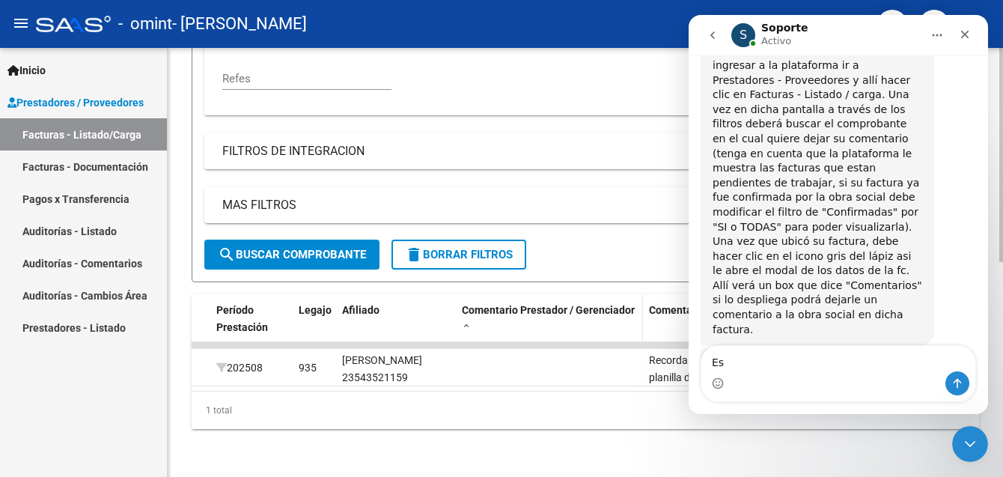
click at [465, 321] on span at bounding box center [466, 326] width 9 height 10
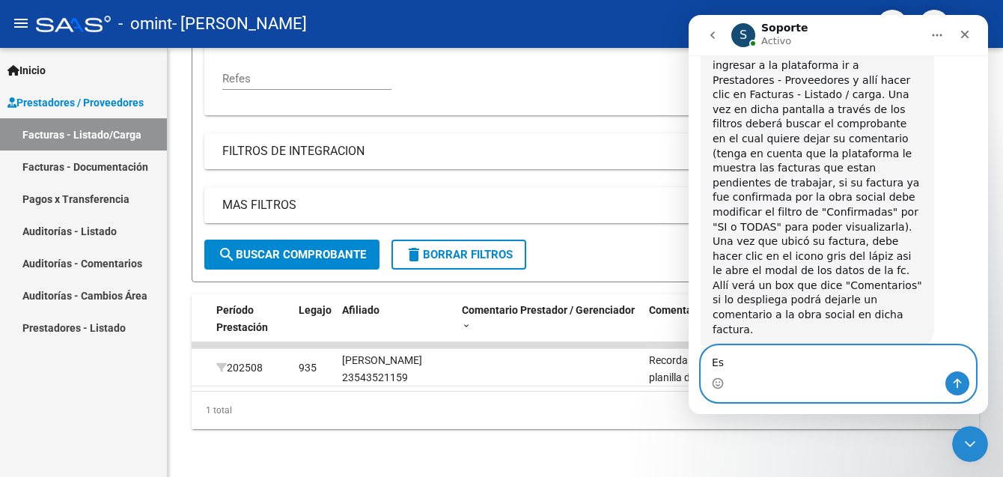
click at [761, 362] on textarea "Es" at bounding box center [838, 358] width 274 height 25
type textarea "E"
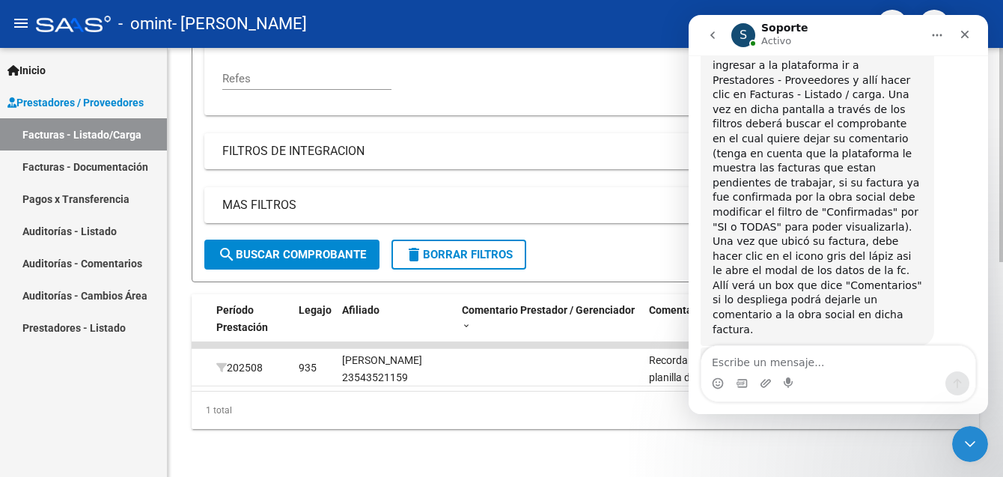
click at [911, 438] on div "Video tutorial PRESTADORES -> Listado de CPBTs Emitidos por Prestadores / Prove…" at bounding box center [585, 52] width 835 height 847
click at [960, 36] on icon "Cerrar" at bounding box center [965, 34] width 12 height 12
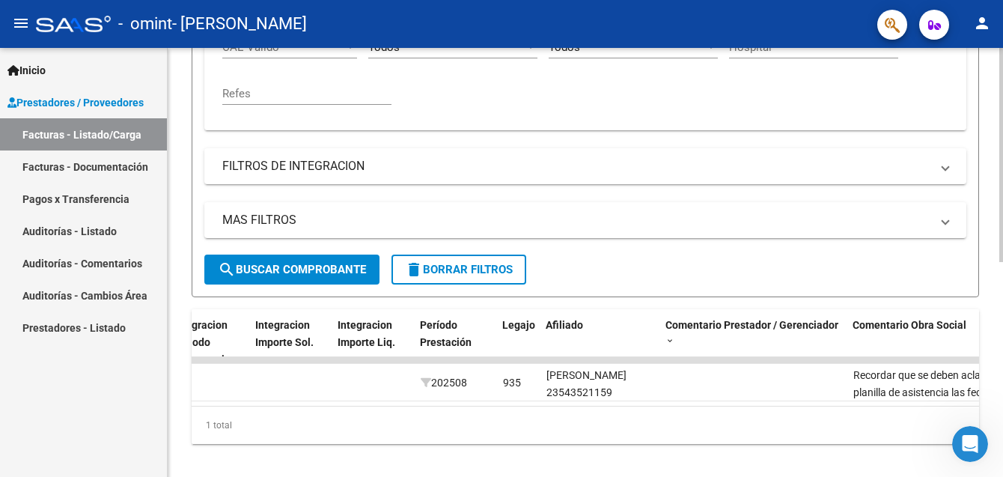
scroll to position [430, 0]
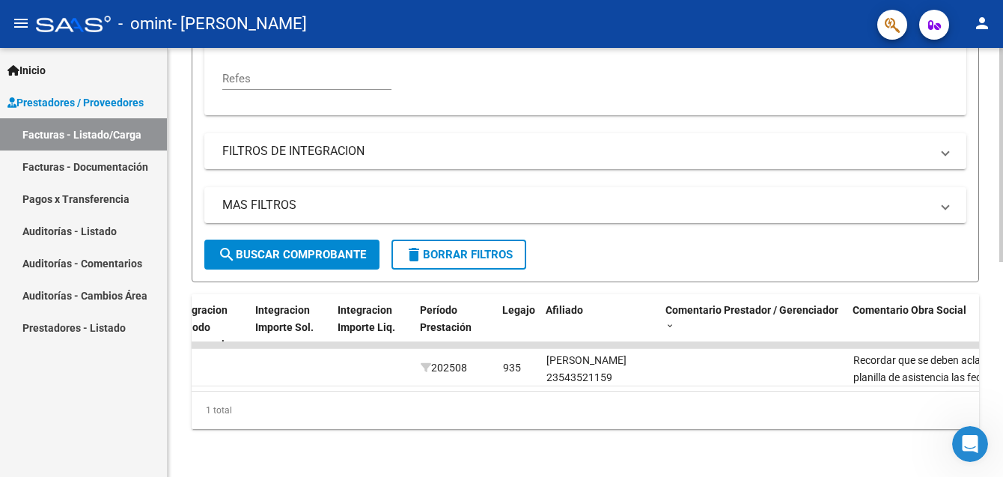
click at [1002, 350] on html "menu - omint - [PERSON_NAME] person Inicio Instructivos Contacto OS Prestadores…" at bounding box center [501, 238] width 1003 height 477
click at [667, 321] on span at bounding box center [669, 326] width 9 height 10
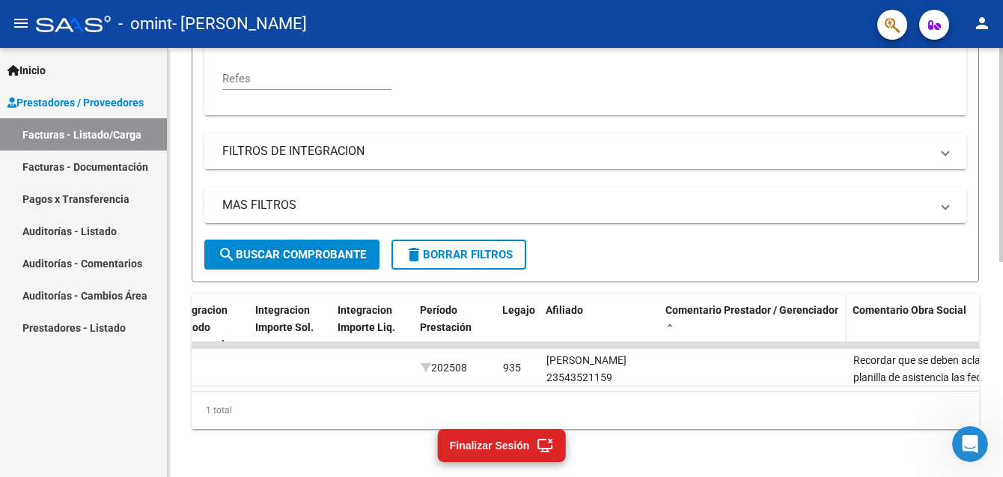
click at [669, 321] on span at bounding box center [669, 326] width 9 height 10
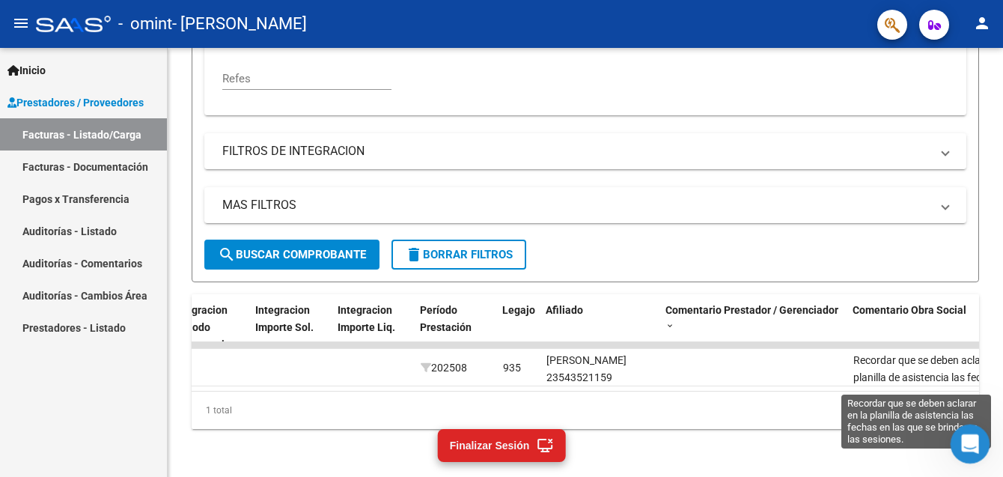
click at [965, 441] on icon "Abrir Intercom Messenger" at bounding box center [968, 442] width 25 height 25
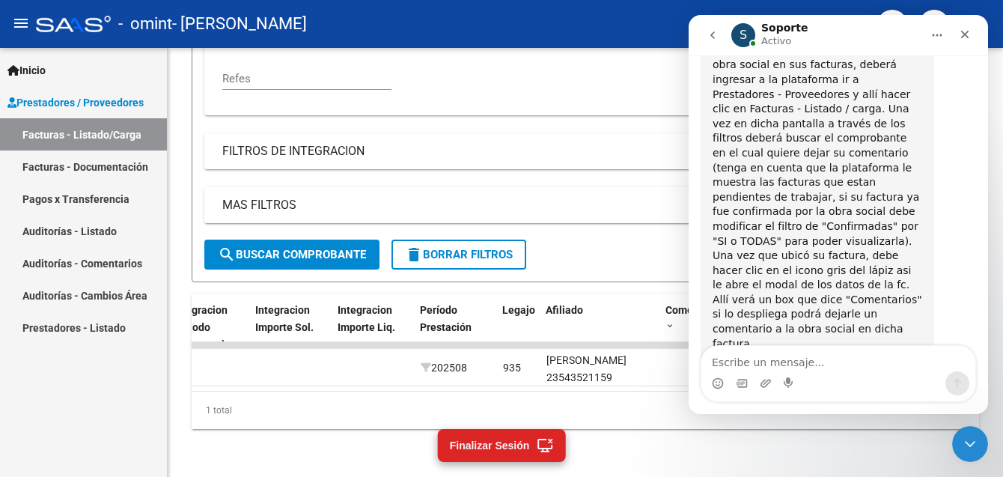
scroll to position [2169, 0]
